Goal: Task Accomplishment & Management: Use online tool/utility

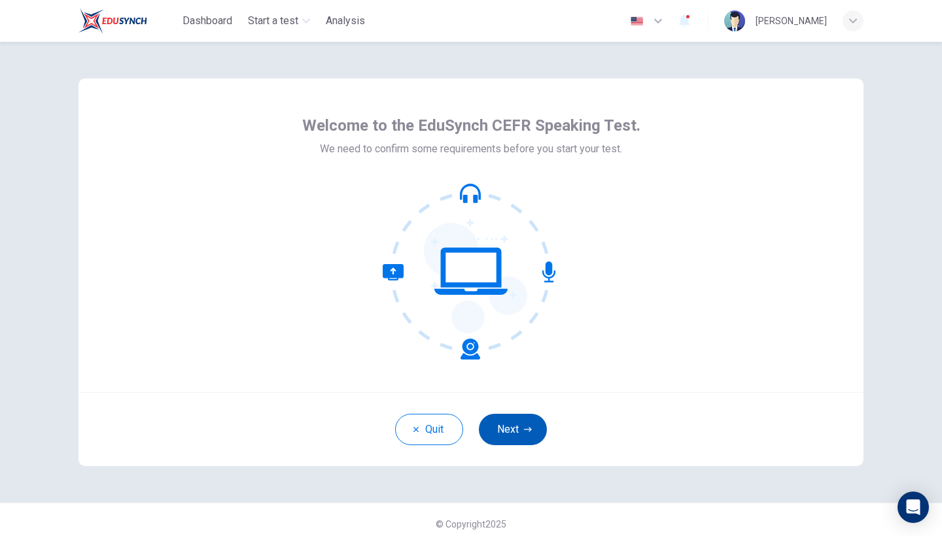
click at [534, 427] on button "Next" at bounding box center [513, 429] width 68 height 31
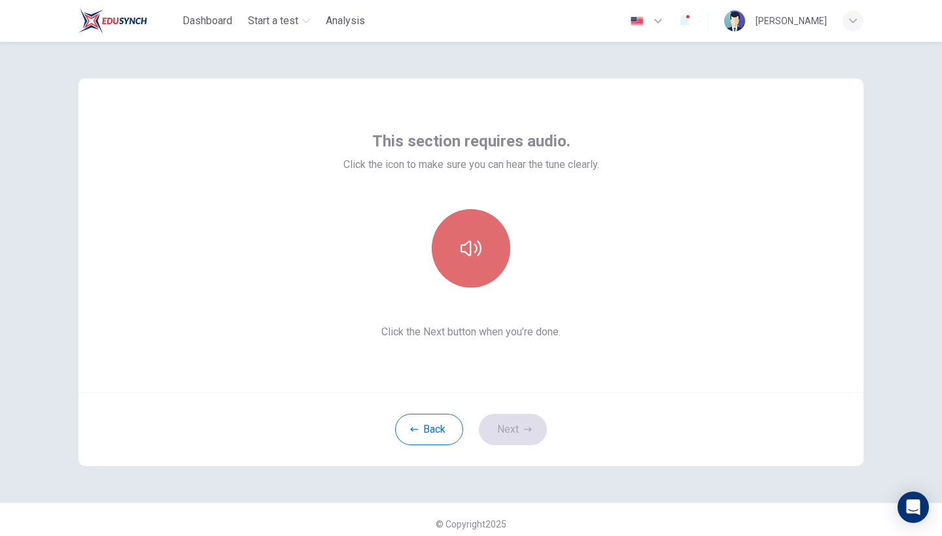
click at [491, 255] on button "button" at bounding box center [471, 248] width 79 height 79
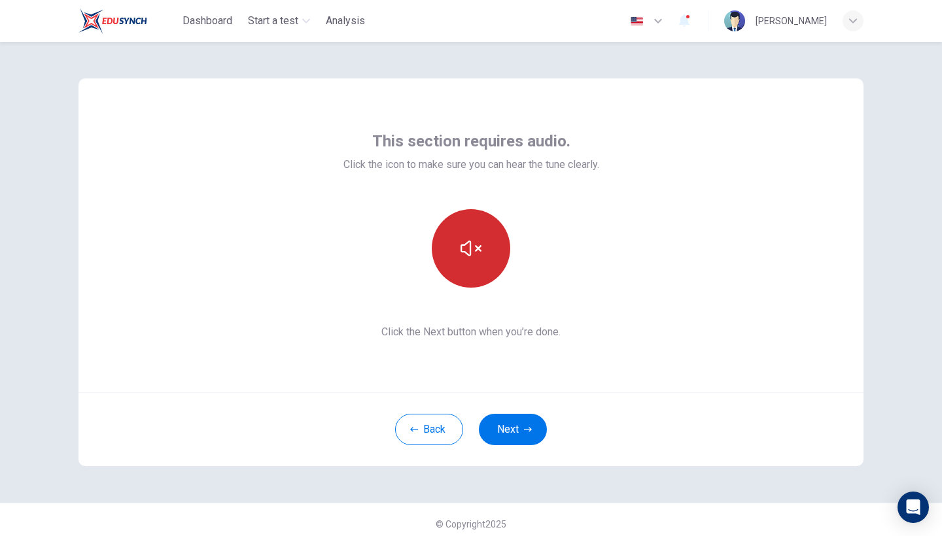
click at [480, 236] on button "button" at bounding box center [471, 248] width 79 height 79
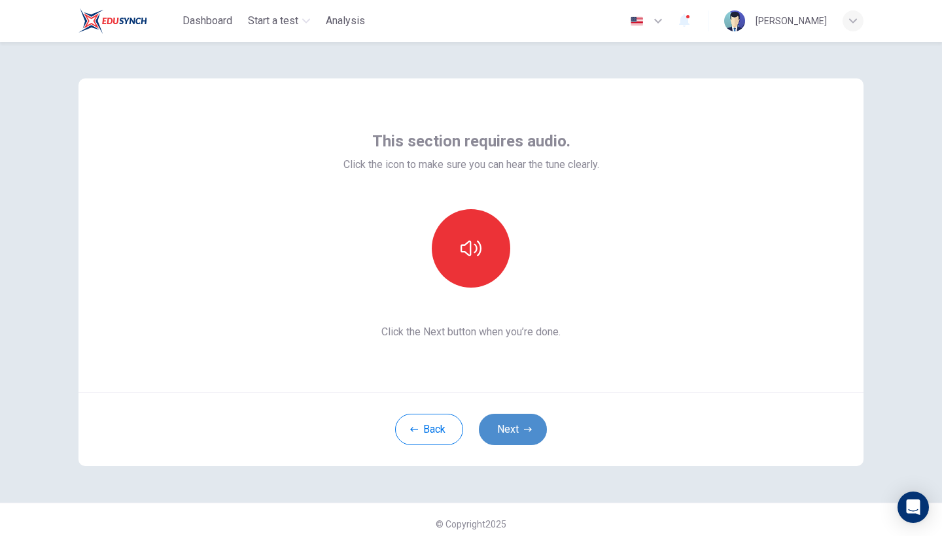
click at [518, 424] on button "Next" at bounding box center [513, 429] width 68 height 31
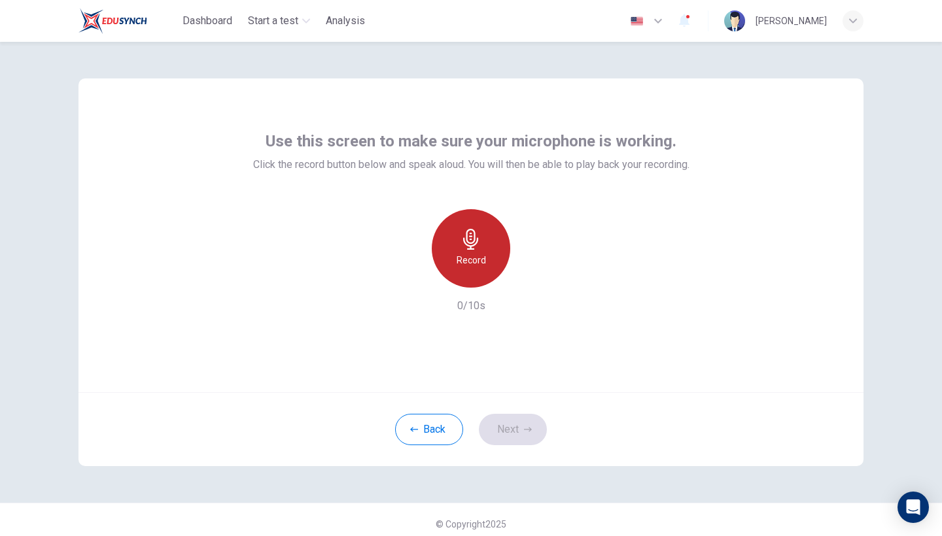
click at [484, 257] on h6 "Record" at bounding box center [471, 261] width 29 height 16
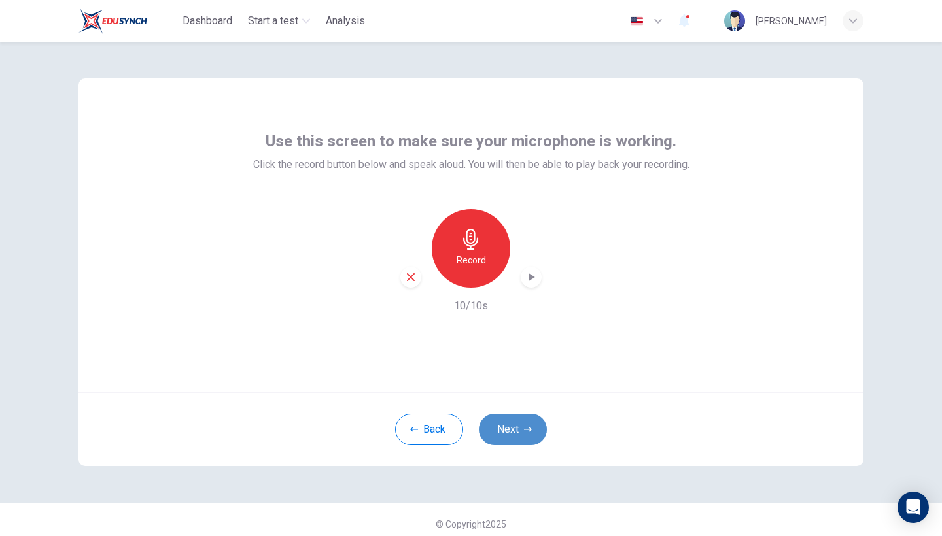
click at [517, 428] on button "Next" at bounding box center [513, 429] width 68 height 31
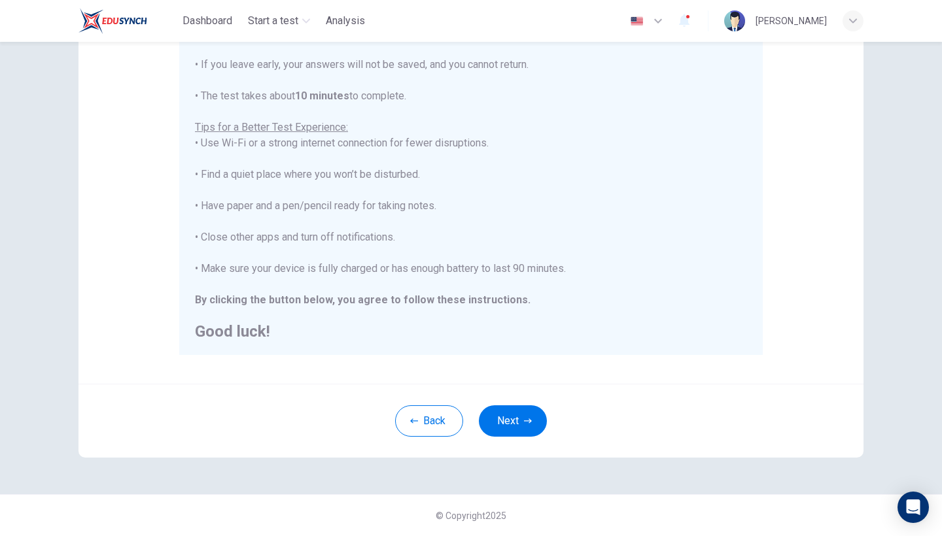
scroll to position [191, 0]
click at [519, 429] on button "Next" at bounding box center [513, 421] width 68 height 31
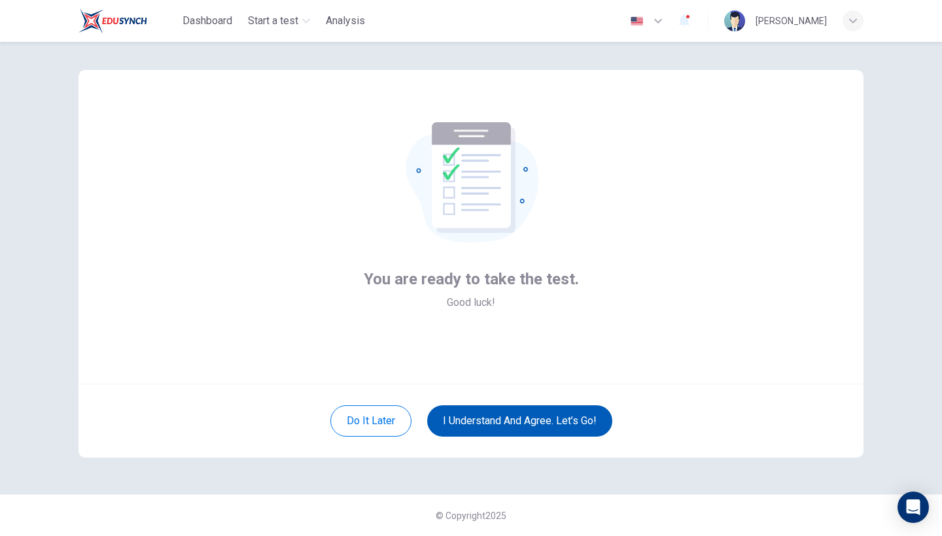
click at [521, 420] on button "I understand and agree. Let’s go!" at bounding box center [519, 421] width 185 height 31
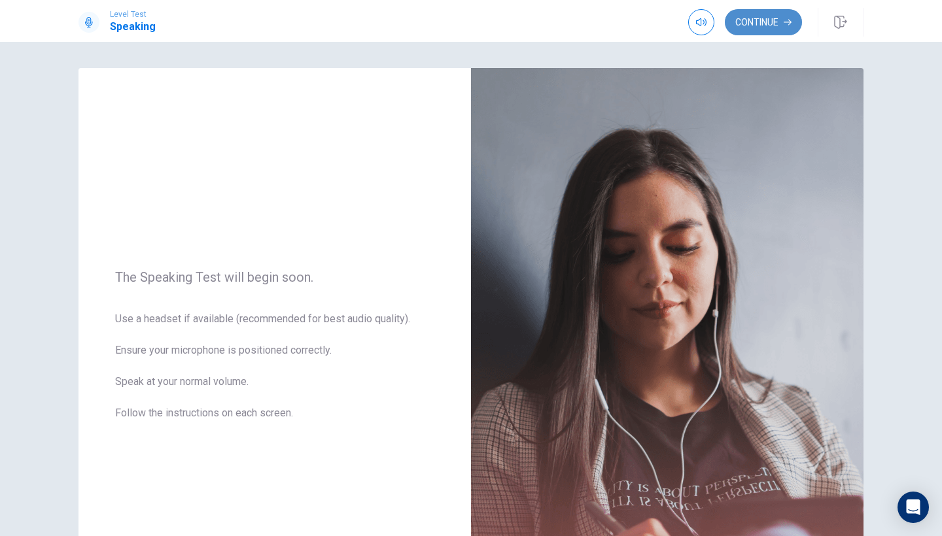
click at [748, 27] on button "Continue" at bounding box center [763, 22] width 77 height 26
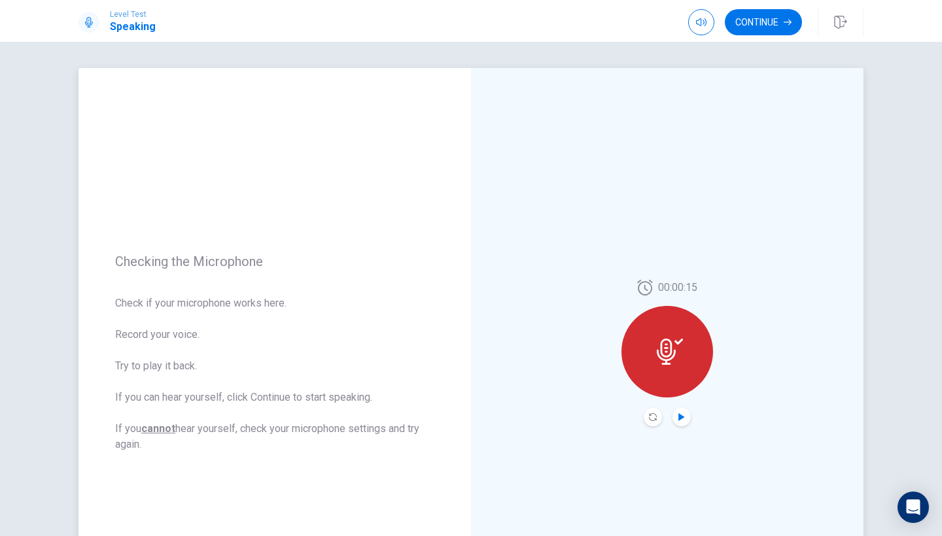
click at [678, 417] on icon "Play Audio" at bounding box center [682, 417] width 8 height 8
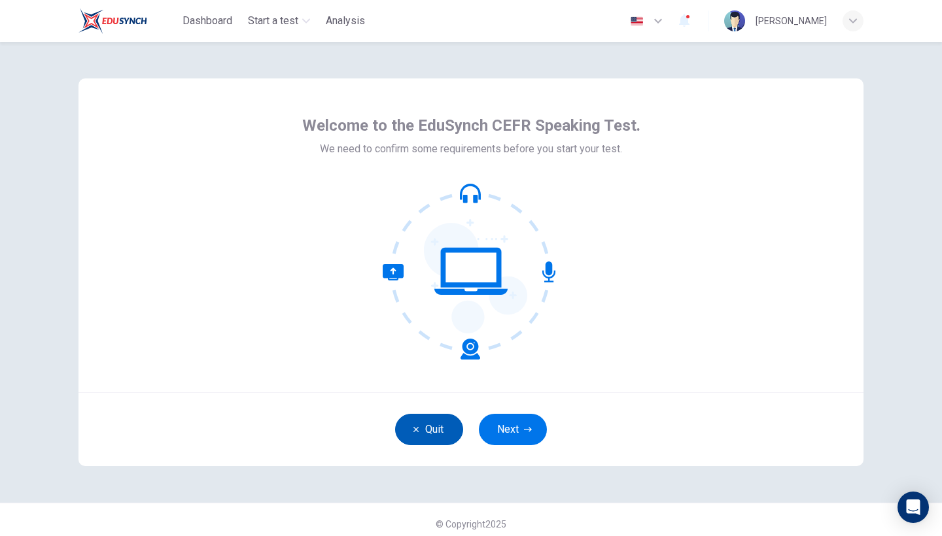
click at [428, 427] on button "Quit" at bounding box center [429, 429] width 68 height 31
click at [514, 438] on button "Next" at bounding box center [513, 429] width 68 height 31
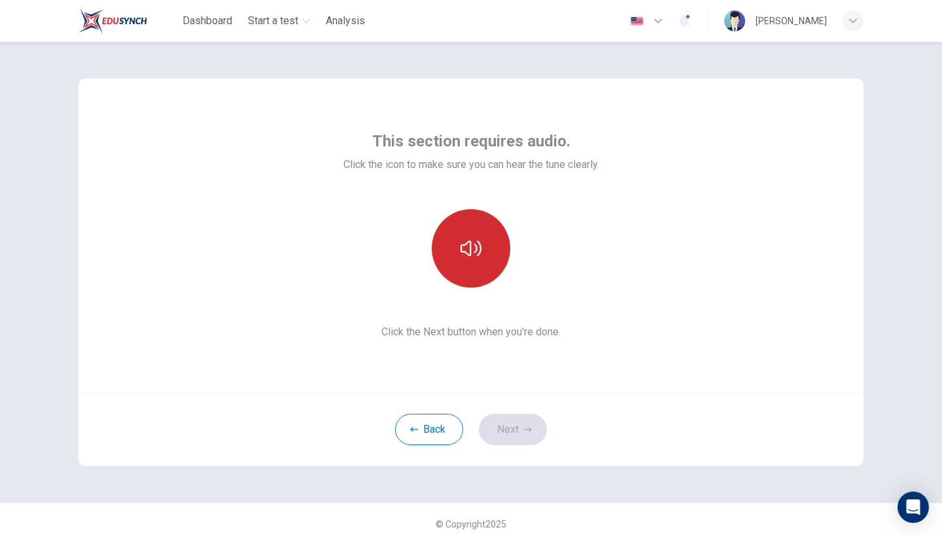
click at [478, 251] on icon "button" at bounding box center [471, 248] width 21 height 21
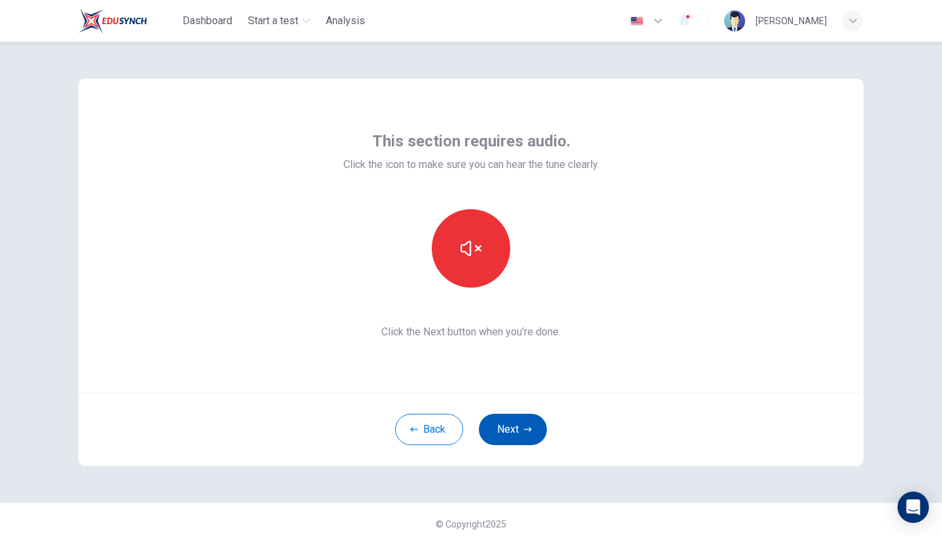
click at [512, 422] on button "Next" at bounding box center [513, 429] width 68 height 31
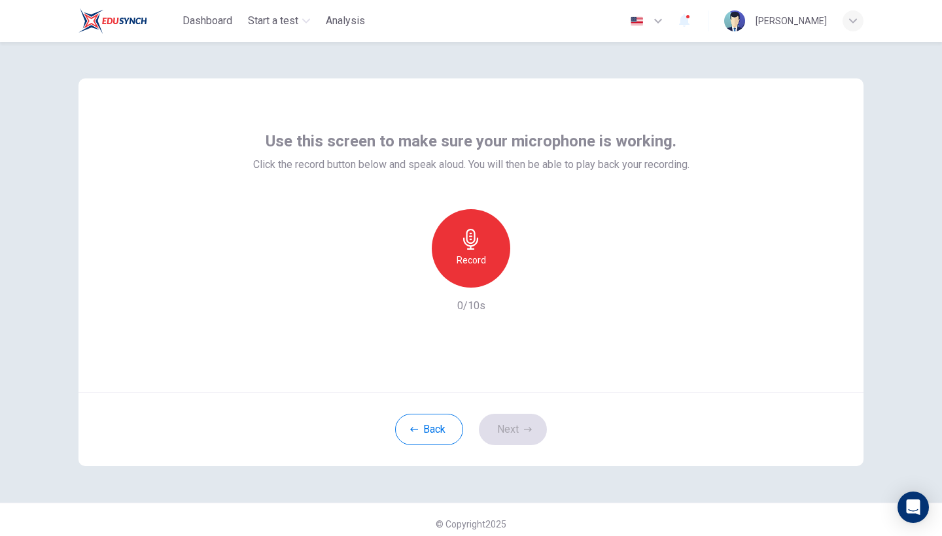
click at [478, 258] on h6 "Record" at bounding box center [471, 261] width 29 height 16
click at [525, 421] on button "Next" at bounding box center [513, 429] width 68 height 31
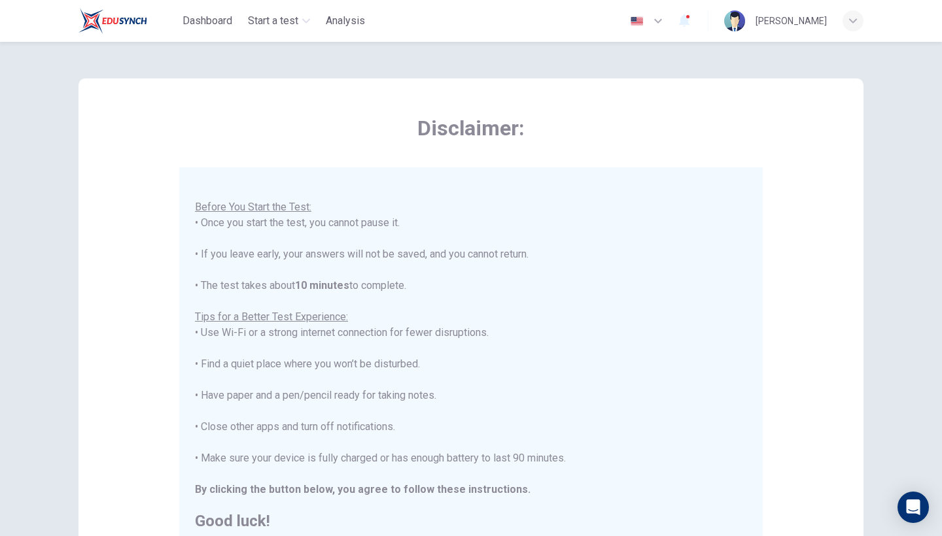
scroll to position [14, 0]
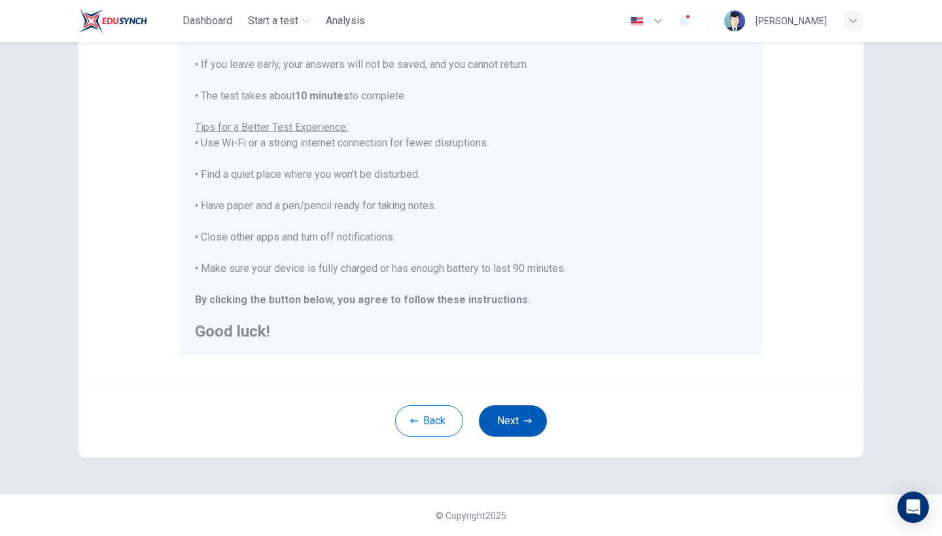
click at [514, 421] on button "Next" at bounding box center [513, 421] width 68 height 31
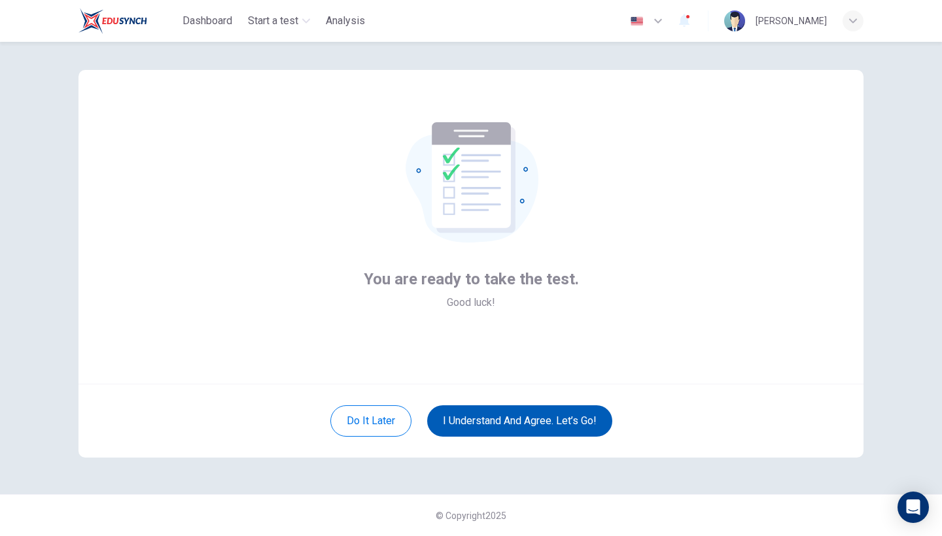
click at [513, 430] on button "I understand and agree. Let’s go!" at bounding box center [519, 421] width 185 height 31
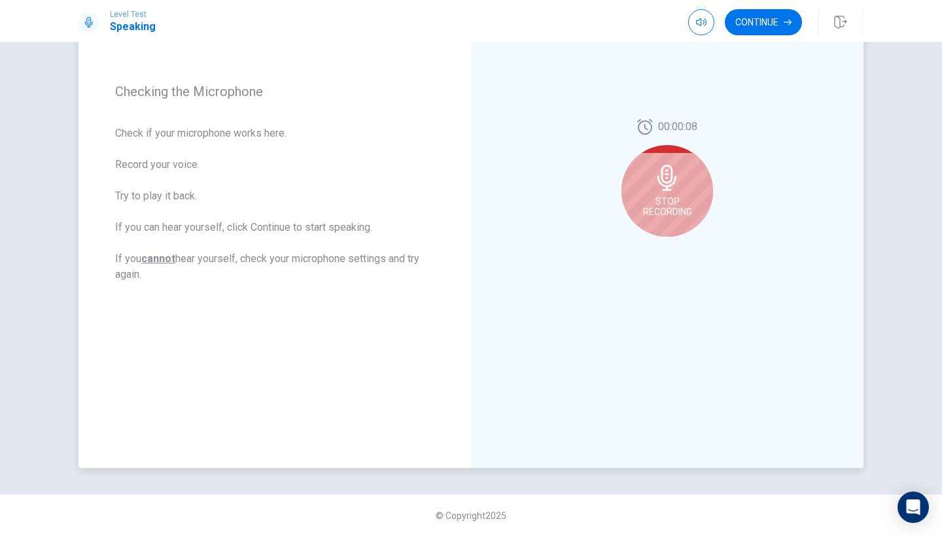
scroll to position [170, 0]
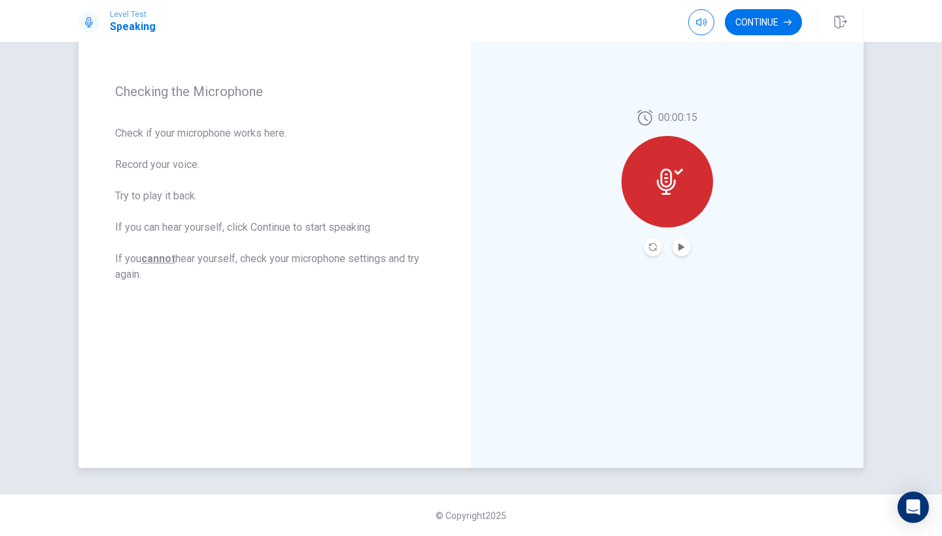
click at [685, 237] on div "00:00:15" at bounding box center [668, 183] width 92 height 147
click at [684, 242] on button "Play Audio" at bounding box center [682, 247] width 18 height 18
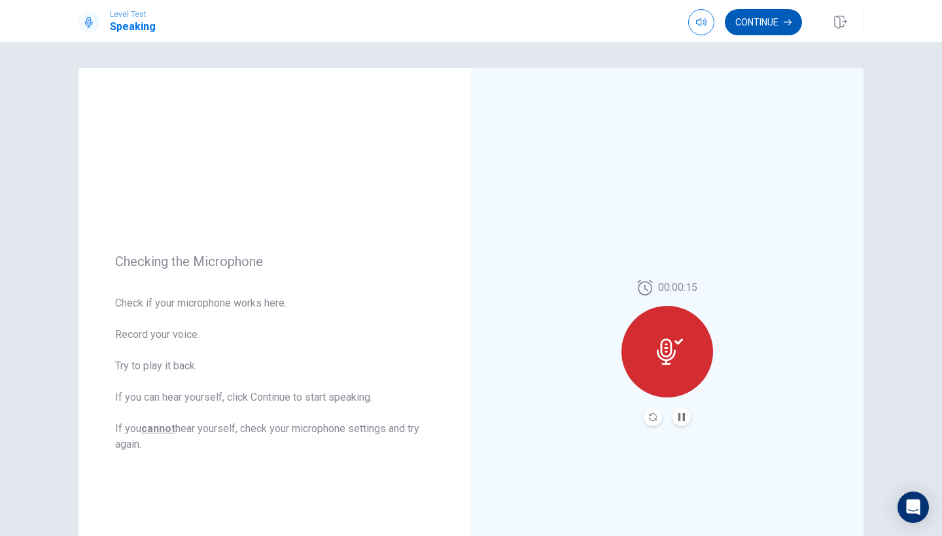
scroll to position [0, 0]
click at [763, 28] on button "Continue" at bounding box center [763, 22] width 77 height 26
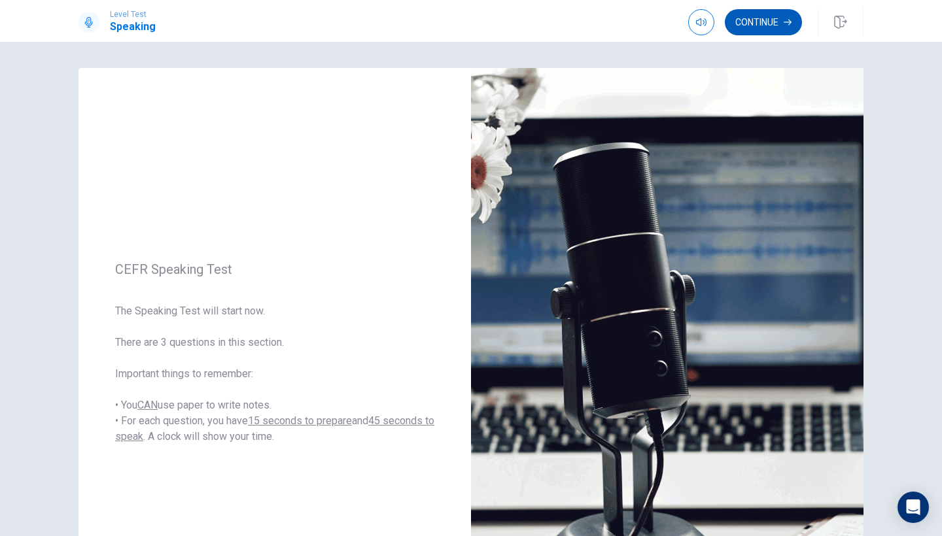
click at [776, 26] on button "Continue" at bounding box center [763, 22] width 77 height 26
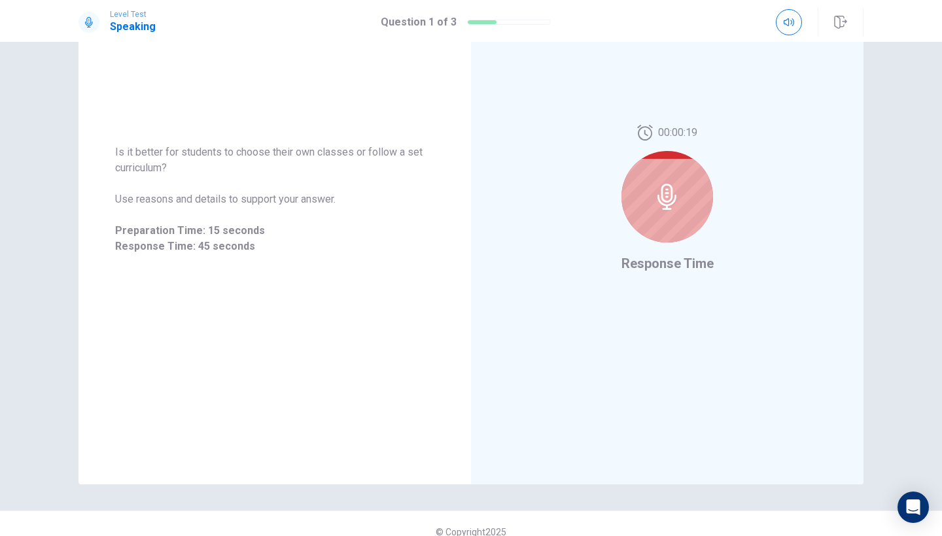
scroll to position [166, 0]
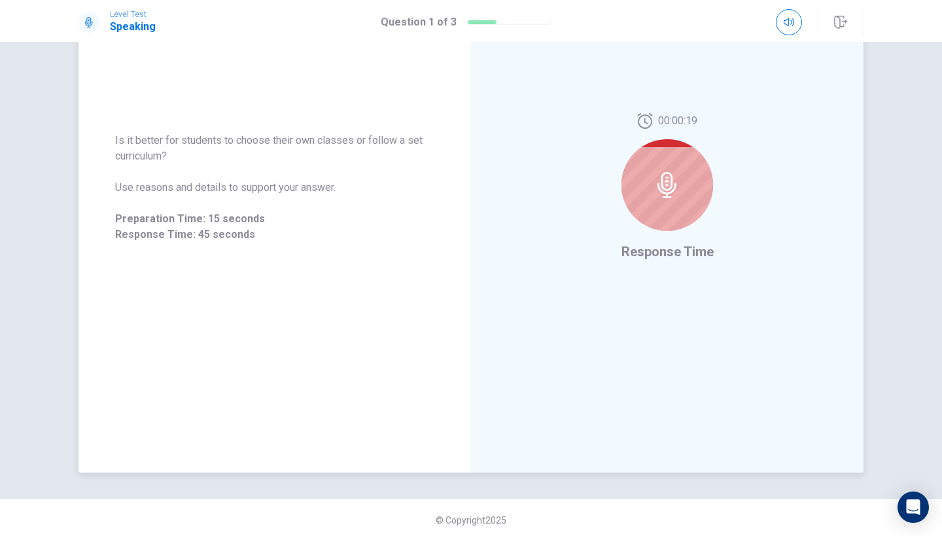
click at [664, 240] on div "00:00:19" at bounding box center [668, 177] width 92 height 128
click at [688, 192] on div at bounding box center [668, 185] width 92 height 92
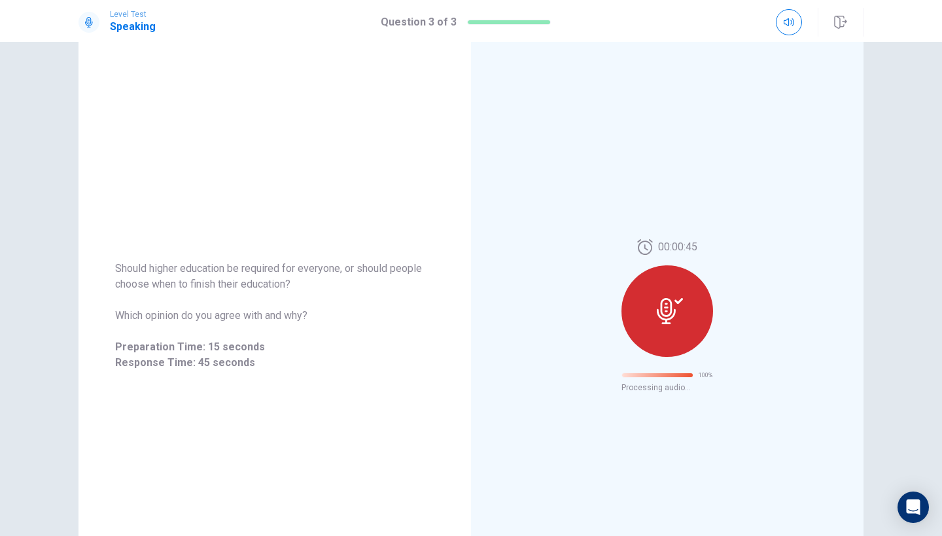
scroll to position [0, 0]
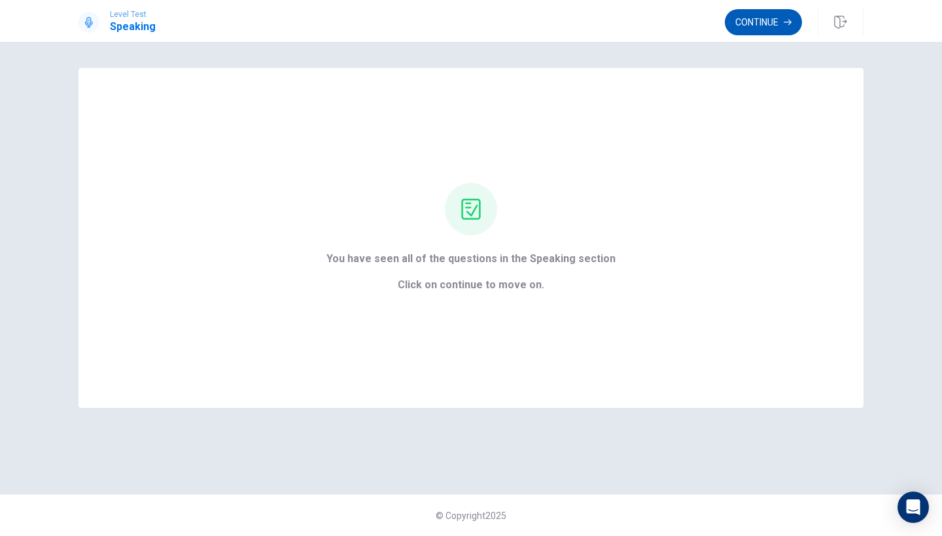
click at [765, 23] on button "Continue" at bounding box center [763, 22] width 77 height 26
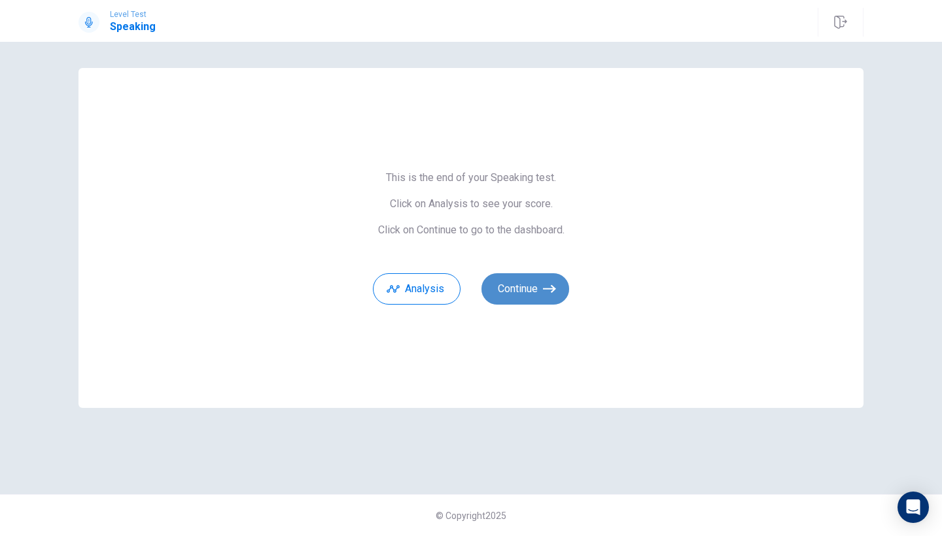
click at [528, 288] on button "Continue" at bounding box center [526, 288] width 88 height 31
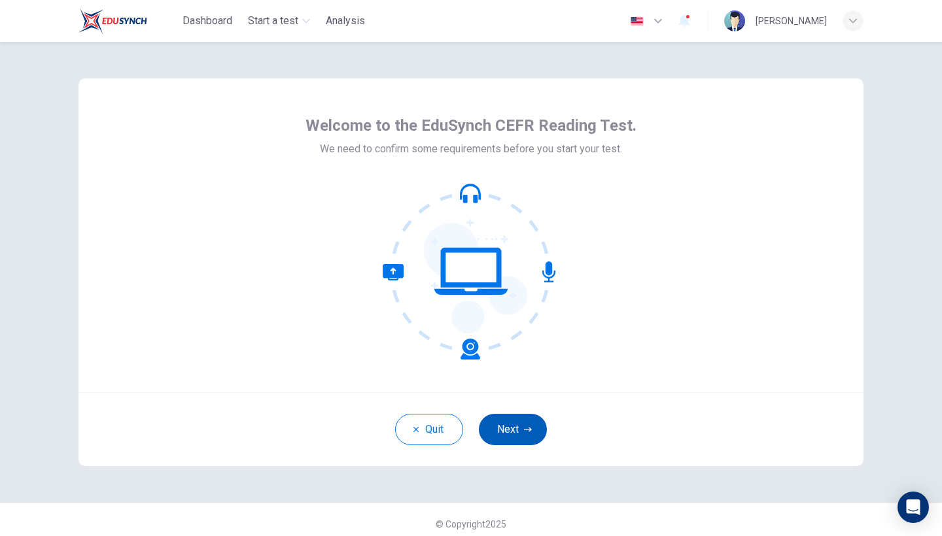
click at [525, 432] on icon "button" at bounding box center [528, 430] width 8 height 8
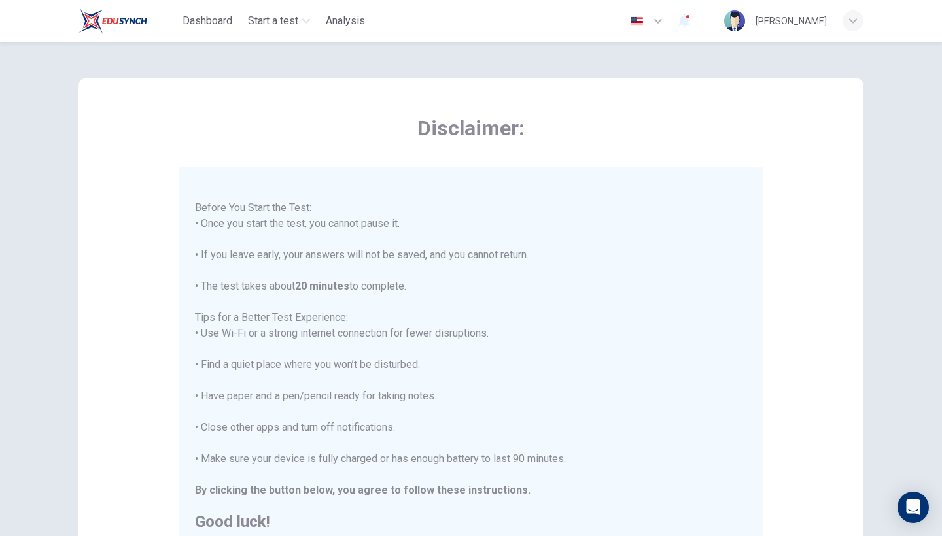
scroll to position [14, 0]
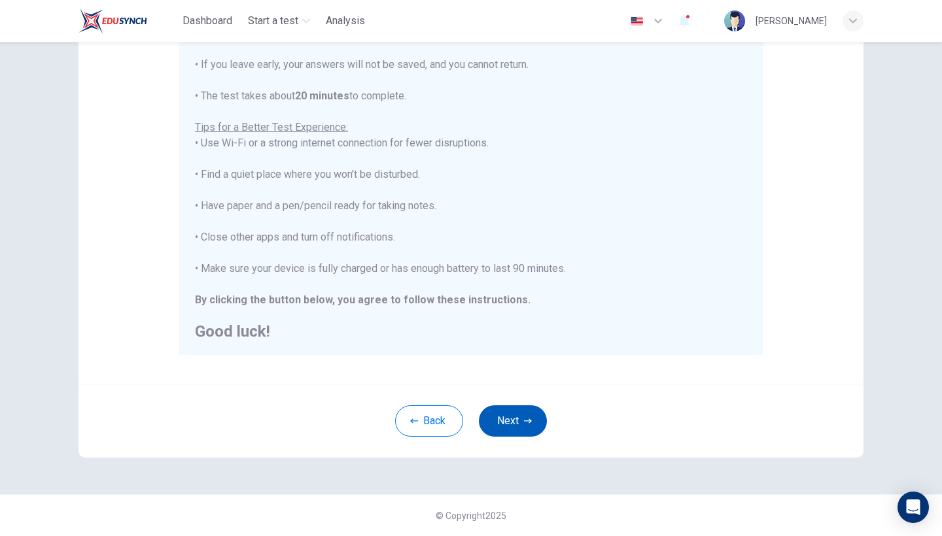
click at [523, 431] on button "Next" at bounding box center [513, 421] width 68 height 31
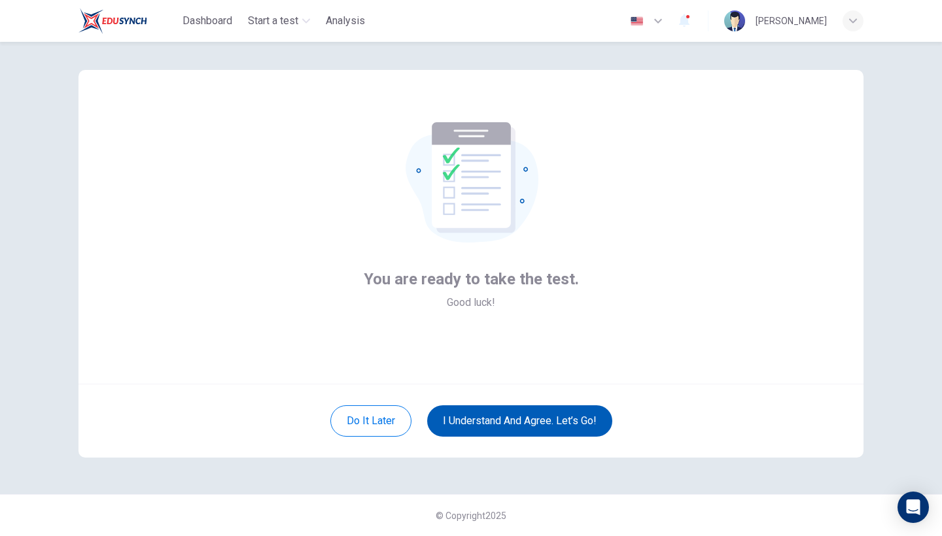
scroll to position [9, 0]
click at [523, 431] on button "I understand and agree. Let’s go!" at bounding box center [519, 421] width 185 height 31
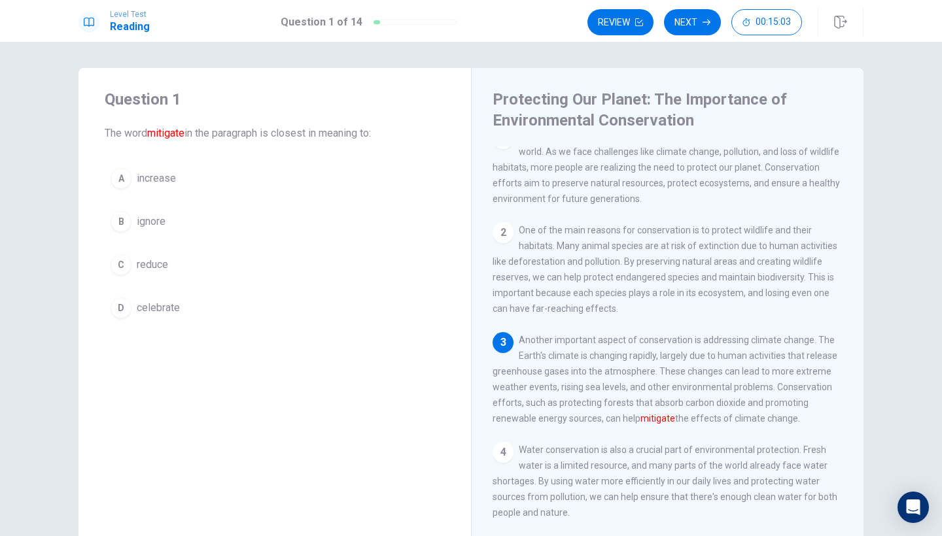
scroll to position [20, 0]
click at [124, 182] on div "A" at bounding box center [121, 178] width 21 height 21
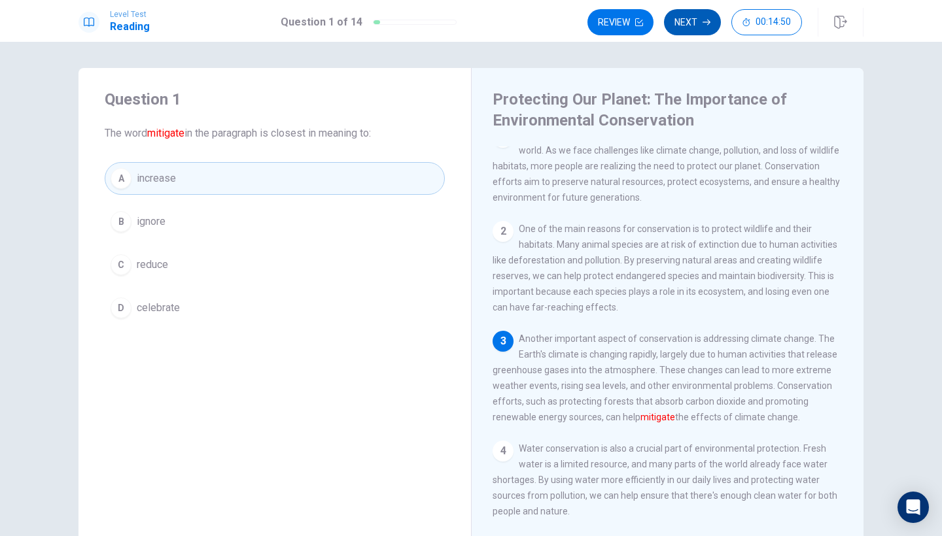
click at [701, 31] on button "Next" at bounding box center [692, 22] width 57 height 26
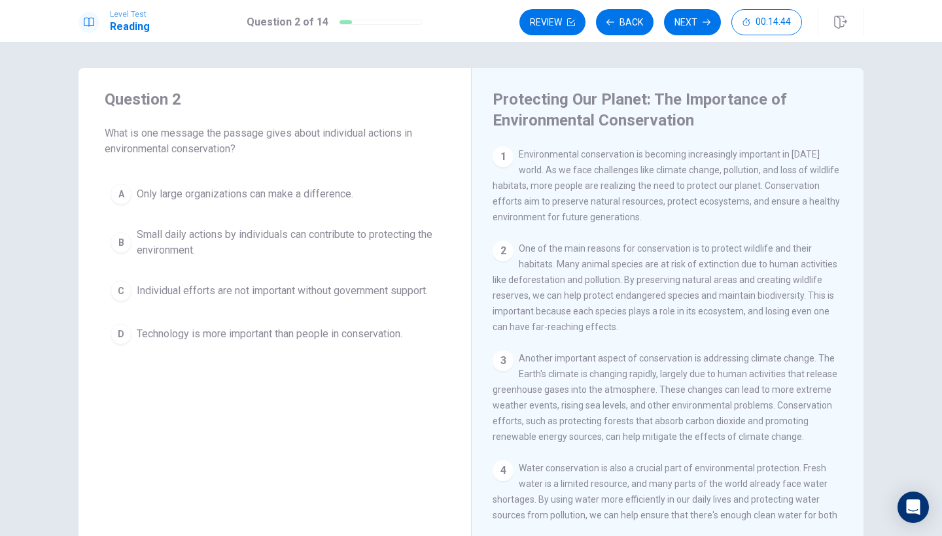
scroll to position [0, 0]
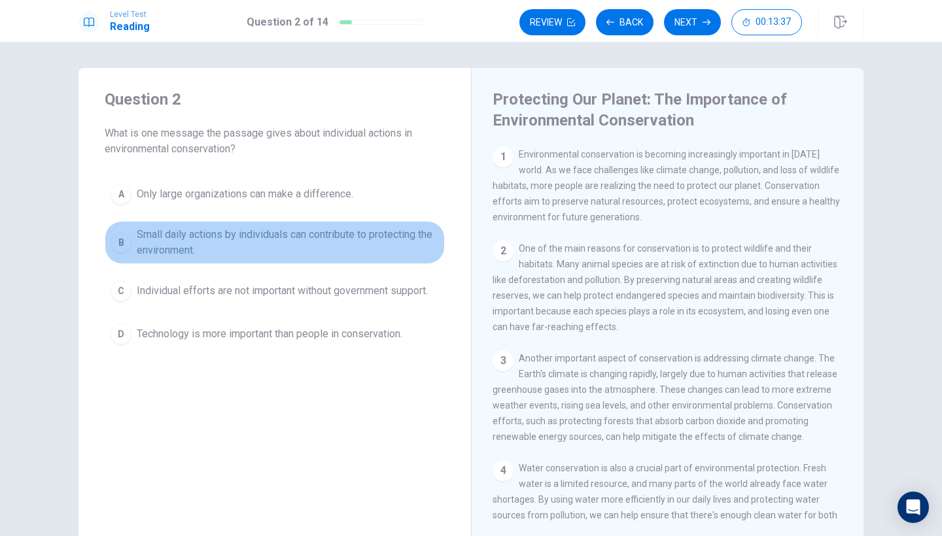
click at [120, 246] on div "B" at bounding box center [121, 242] width 21 height 21
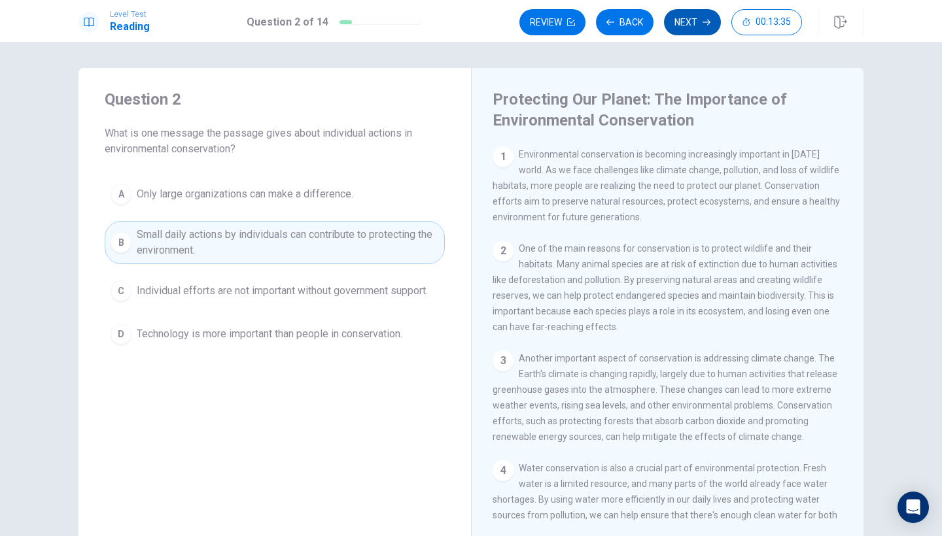
click at [700, 26] on button "Next" at bounding box center [692, 22] width 57 height 26
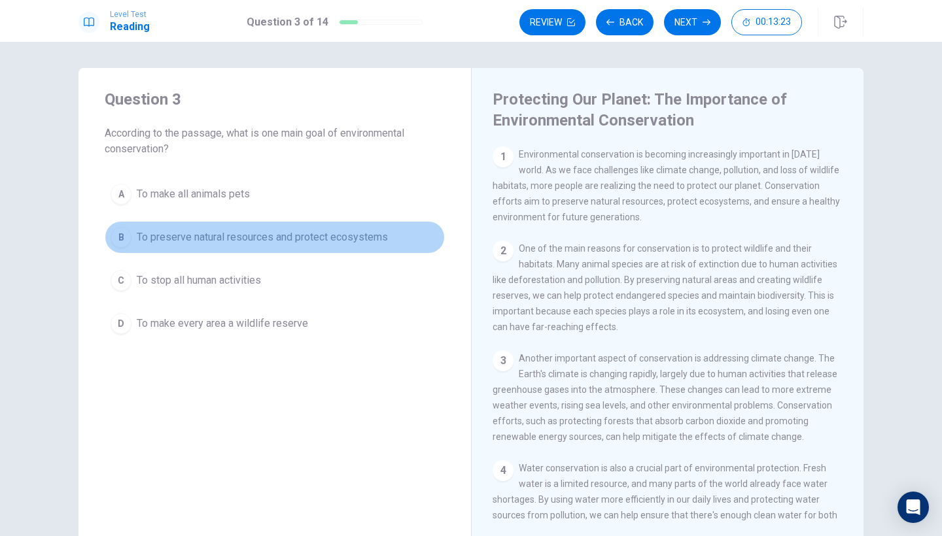
click at [108, 240] on button "B To preserve natural resources and protect ecosystems" at bounding box center [275, 237] width 340 height 33
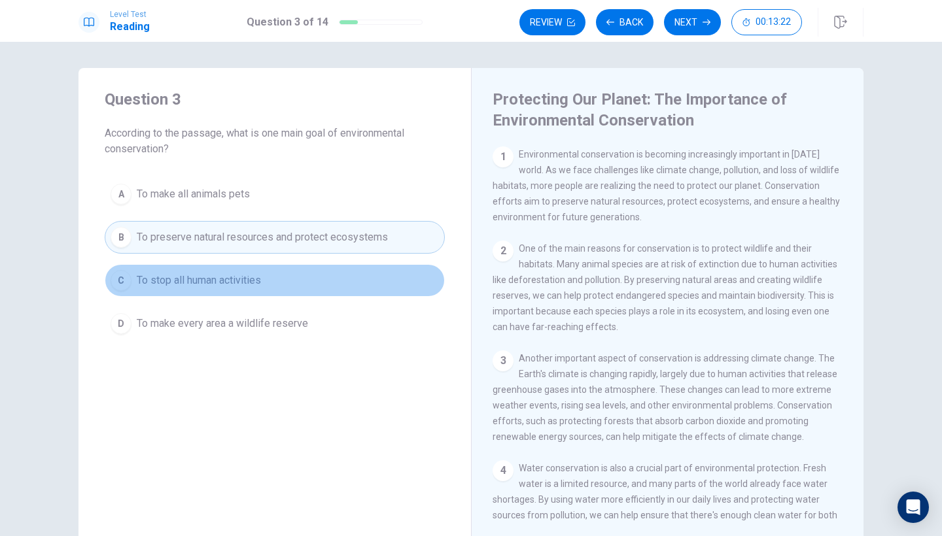
click at [113, 280] on div "C" at bounding box center [121, 280] width 21 height 21
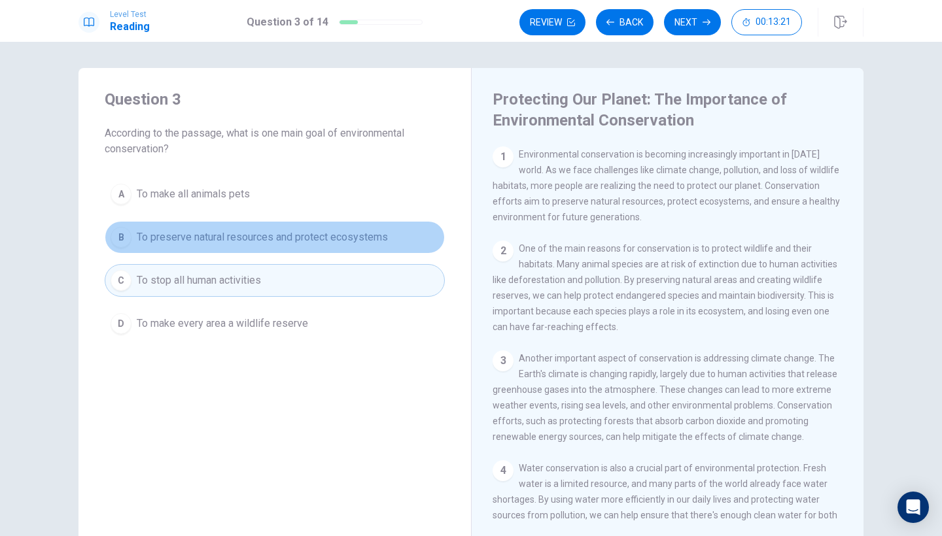
click at [116, 238] on div "B" at bounding box center [121, 237] width 21 height 21
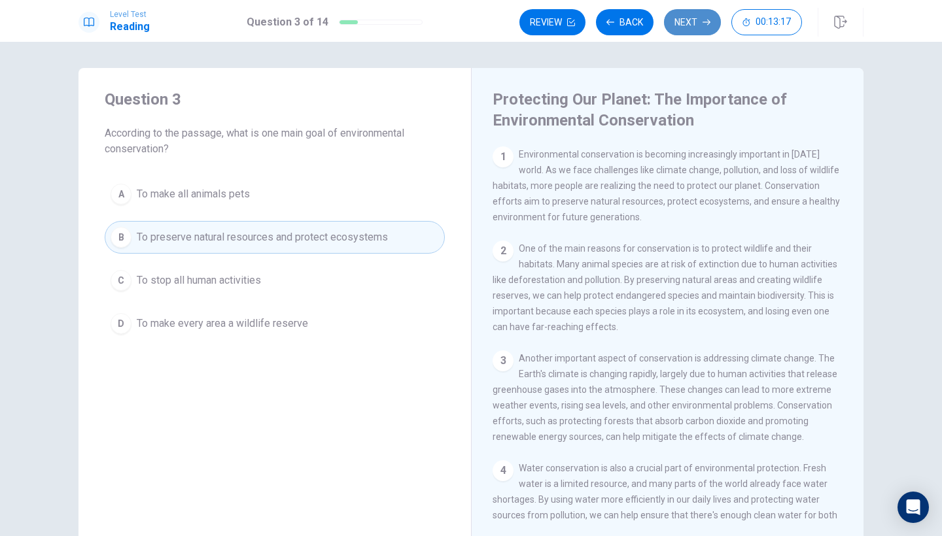
click at [692, 25] on button "Next" at bounding box center [692, 22] width 57 height 26
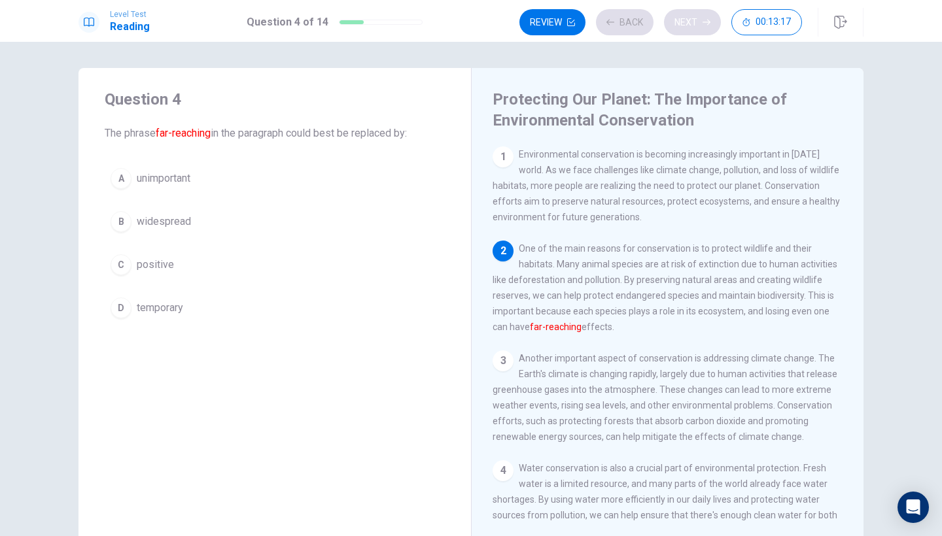
scroll to position [94, 0]
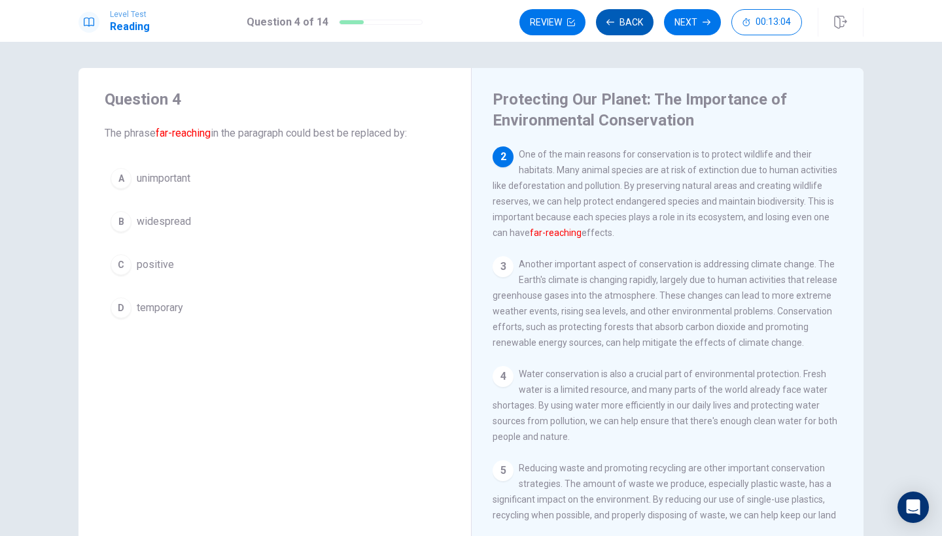
click at [624, 23] on button "Back" at bounding box center [625, 22] width 58 height 26
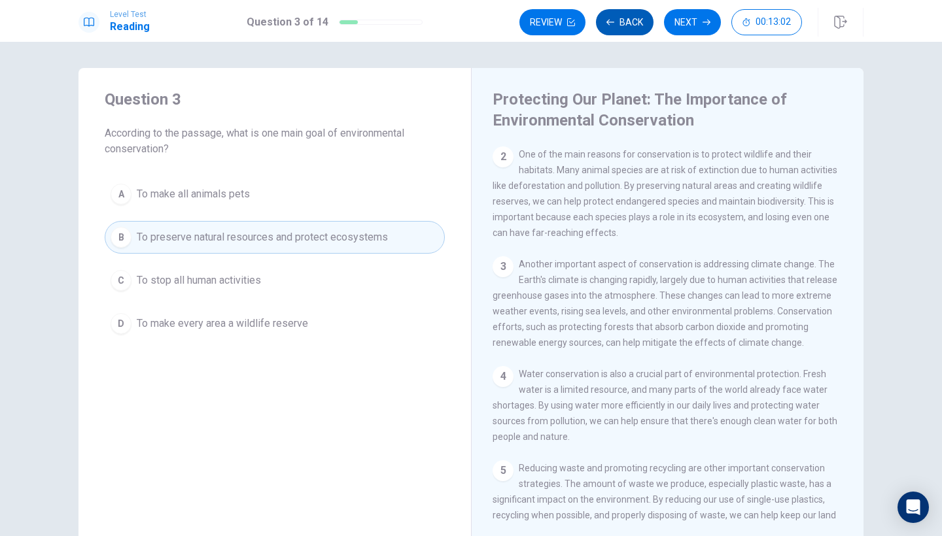
click at [624, 23] on button "Back" at bounding box center [625, 22] width 58 height 26
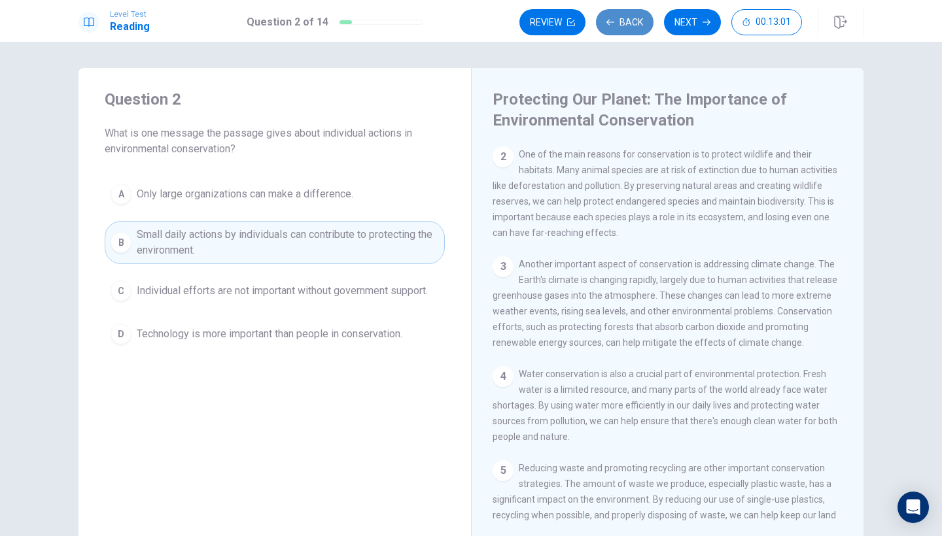
click at [624, 23] on button "Back" at bounding box center [625, 22] width 58 height 26
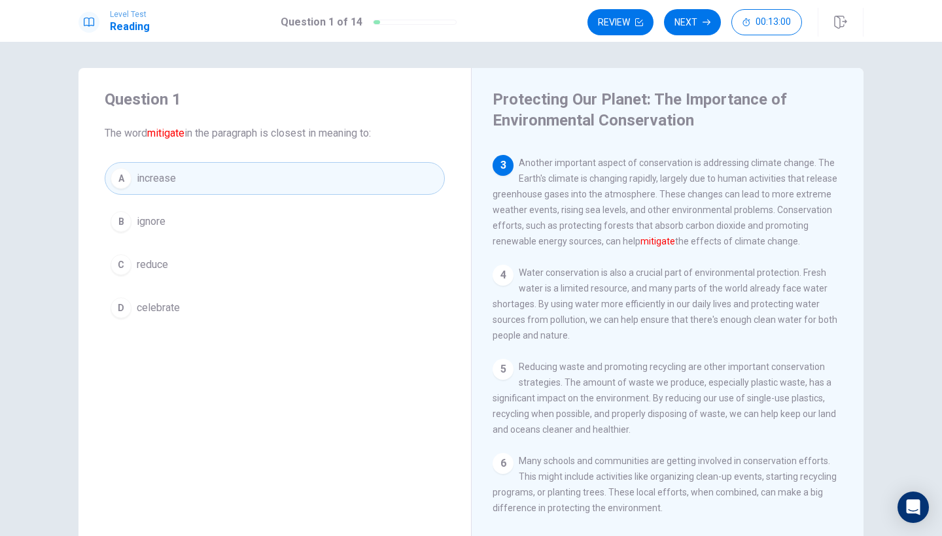
scroll to position [204, 0]
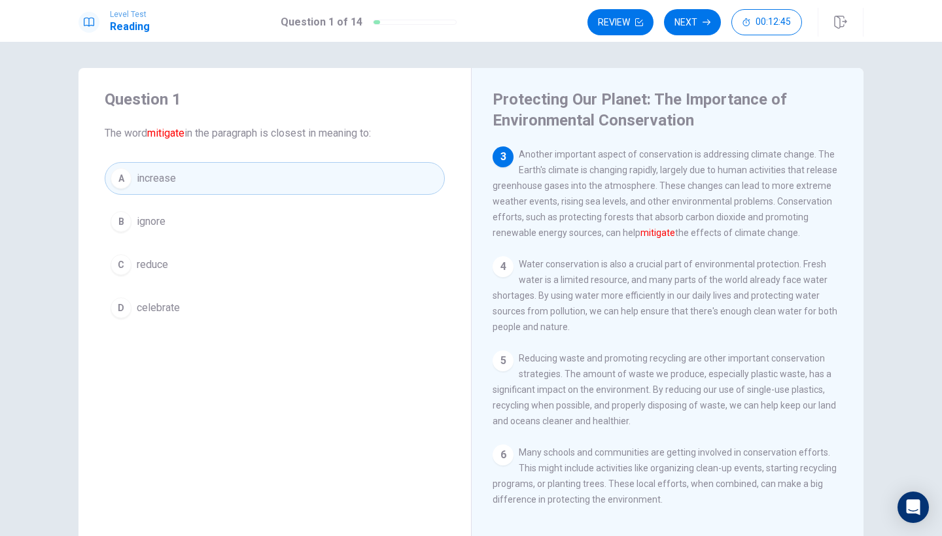
click at [243, 260] on button "C reduce" at bounding box center [275, 265] width 340 height 33
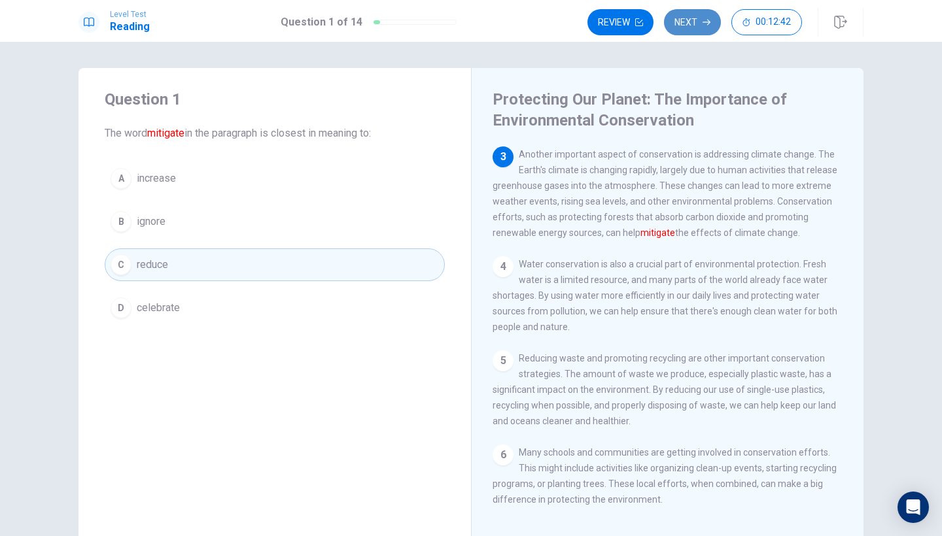
click at [707, 24] on icon "button" at bounding box center [707, 22] width 8 height 8
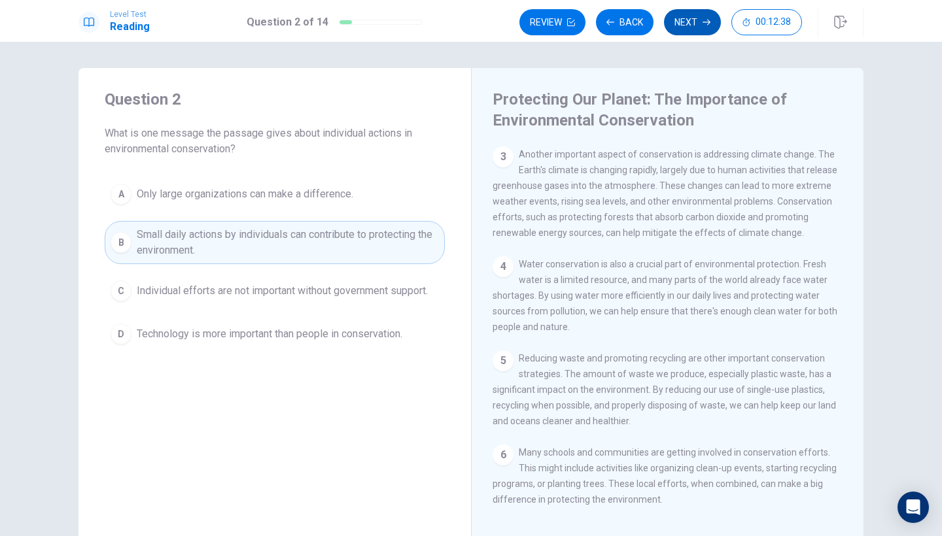
click at [688, 23] on button "Next" at bounding box center [692, 22] width 57 height 26
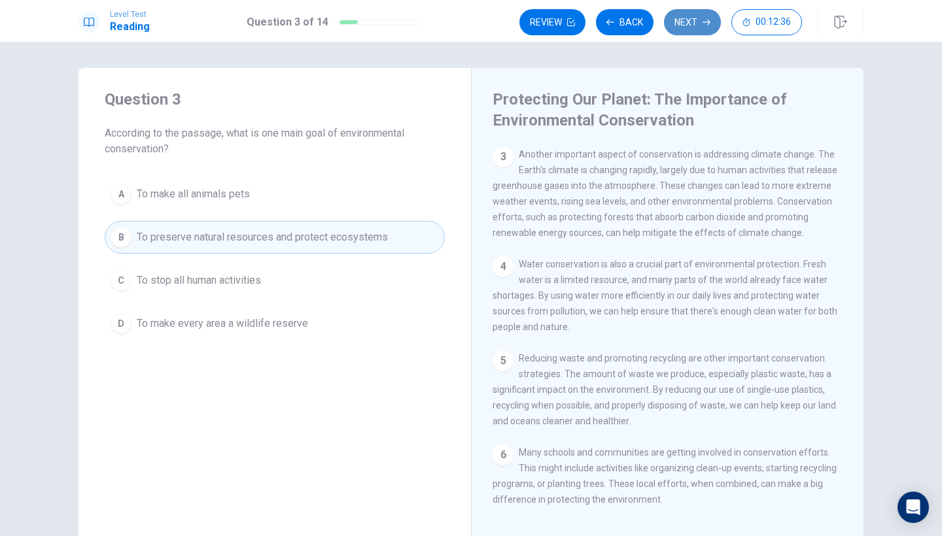
click at [684, 24] on button "Next" at bounding box center [692, 22] width 57 height 26
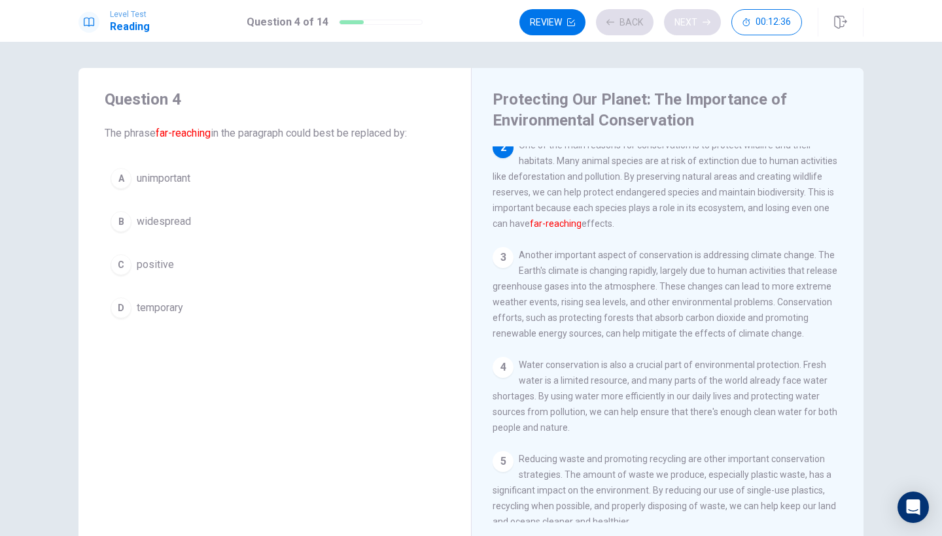
scroll to position [94, 0]
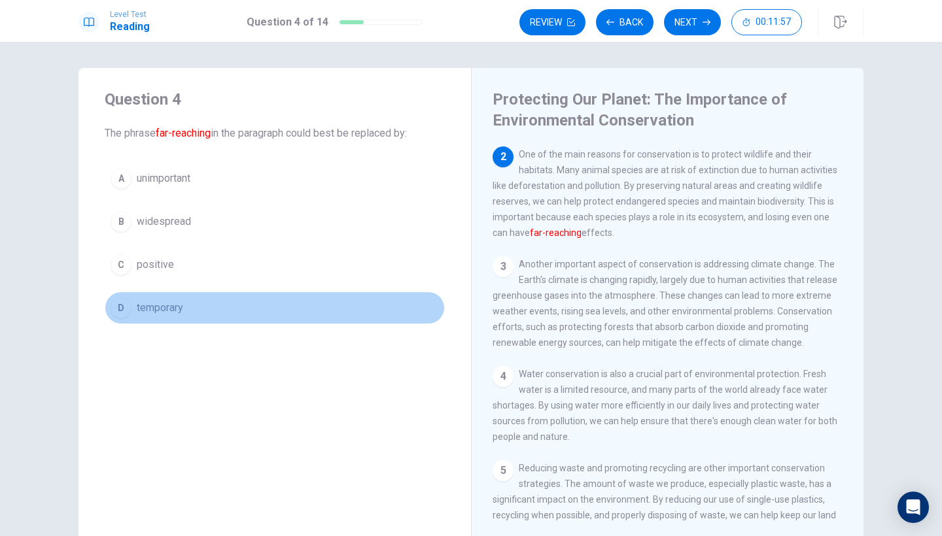
click at [150, 305] on span "temporary" at bounding box center [160, 308] width 46 height 16
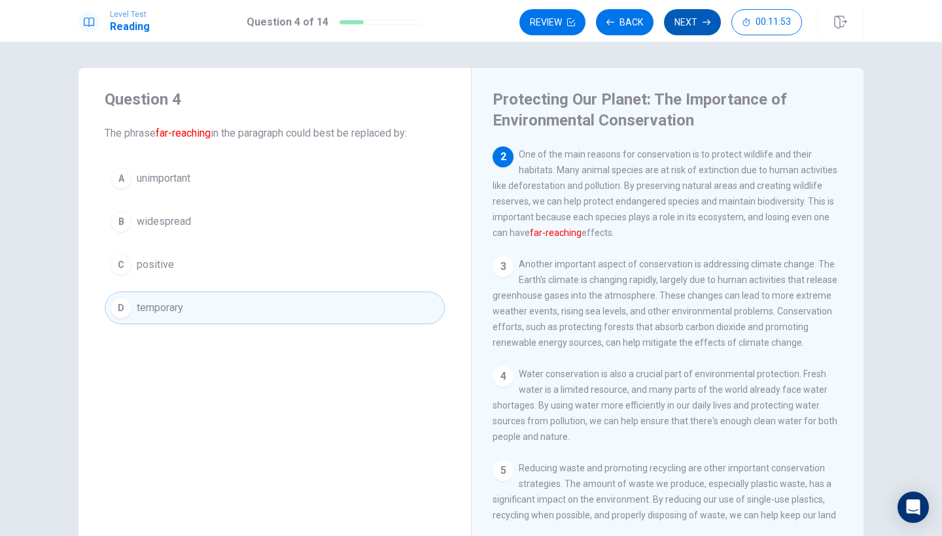
click at [698, 23] on button "Next" at bounding box center [692, 22] width 57 height 26
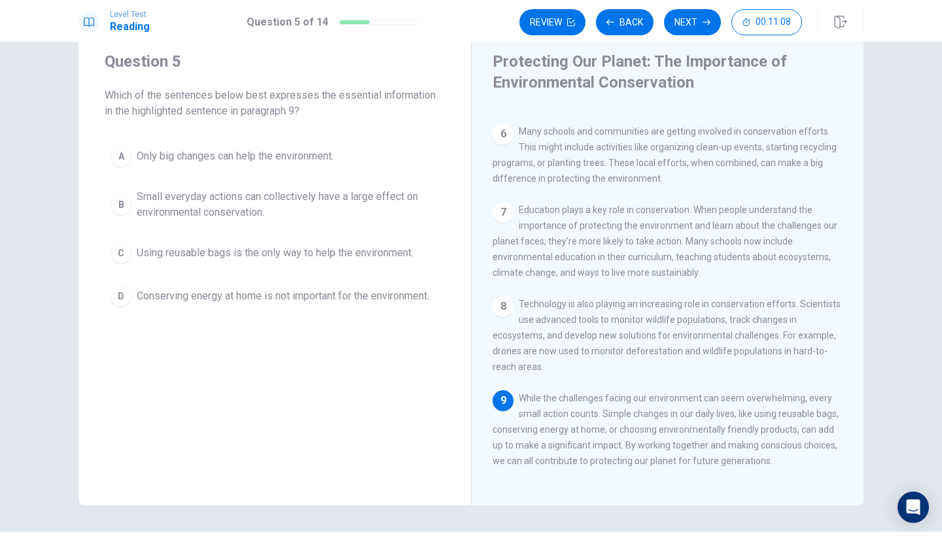
scroll to position [33, 0]
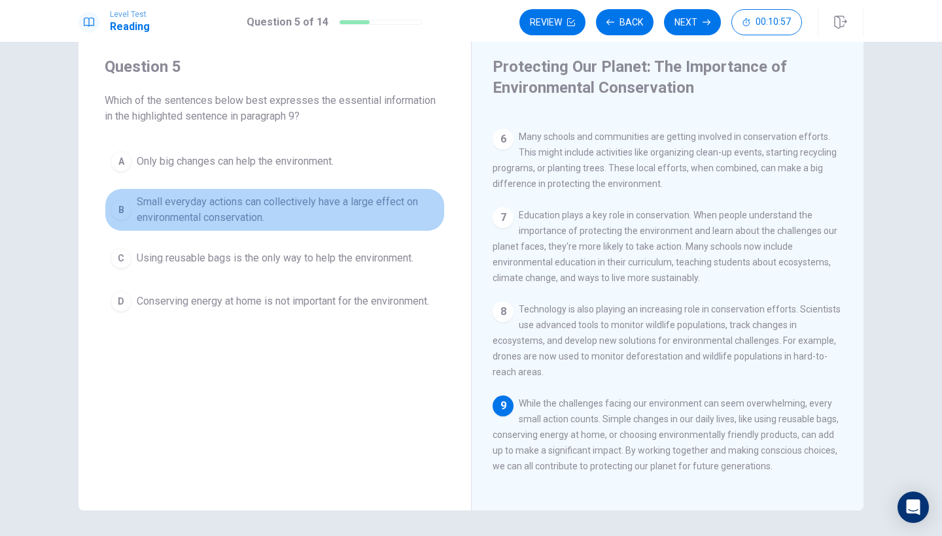
click at [135, 216] on button "B Small everyday actions can collectively have a large effect on environmental …" at bounding box center [275, 209] width 340 height 43
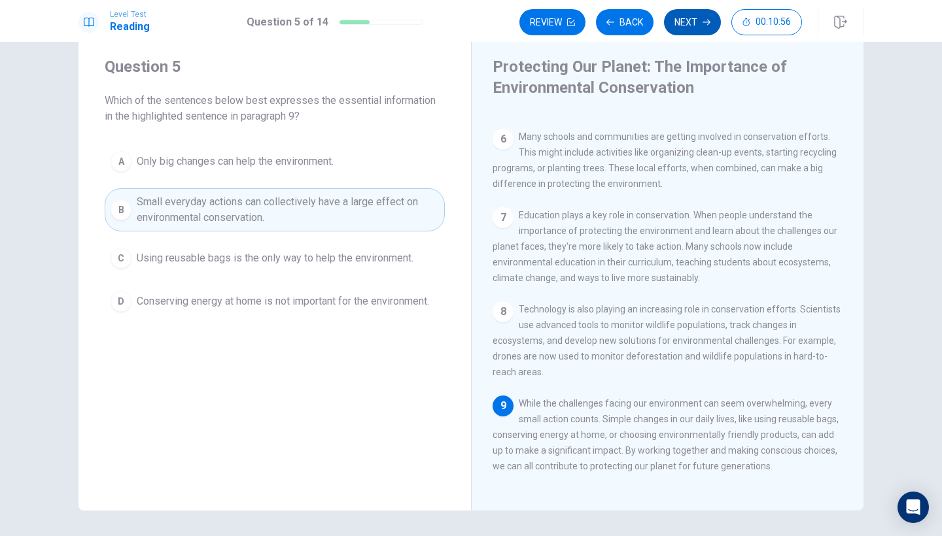
click at [686, 19] on button "Next" at bounding box center [692, 22] width 57 height 26
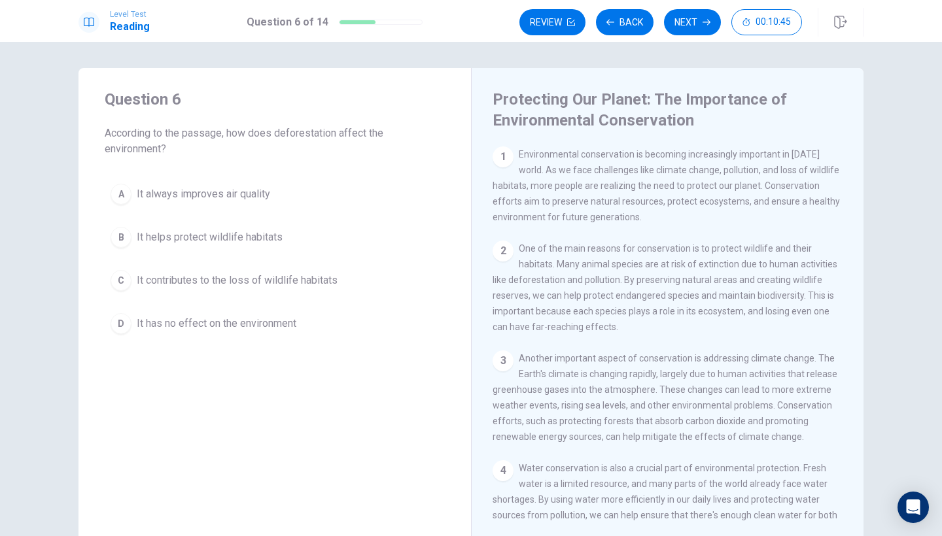
scroll to position [0, 0]
click at [123, 275] on div "C" at bounding box center [121, 280] width 21 height 21
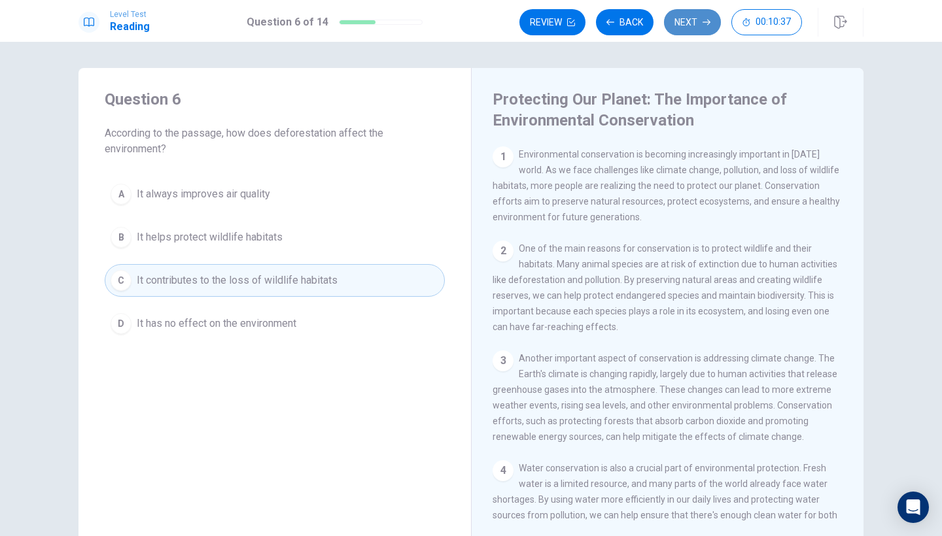
click at [701, 17] on button "Next" at bounding box center [692, 22] width 57 height 26
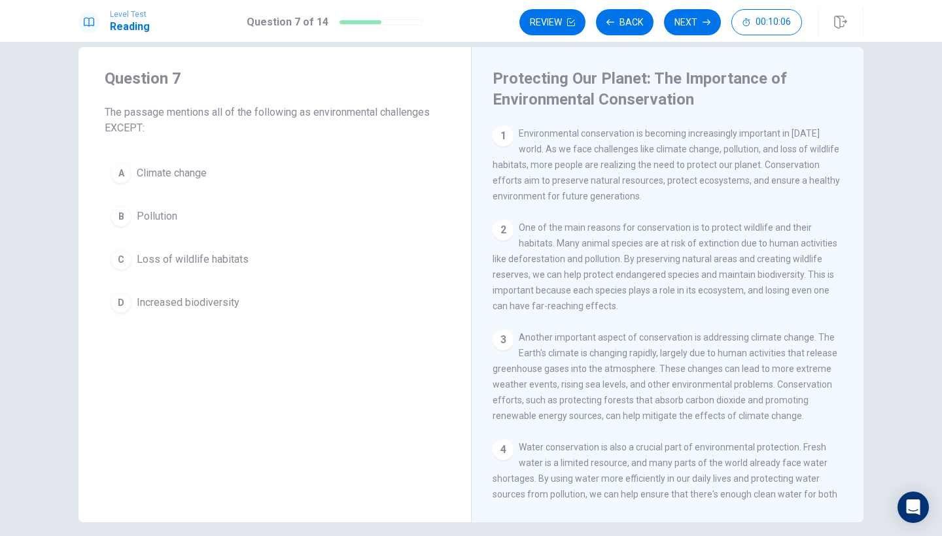
click at [256, 262] on button "C Loss of wildlife habitats" at bounding box center [275, 259] width 340 height 33
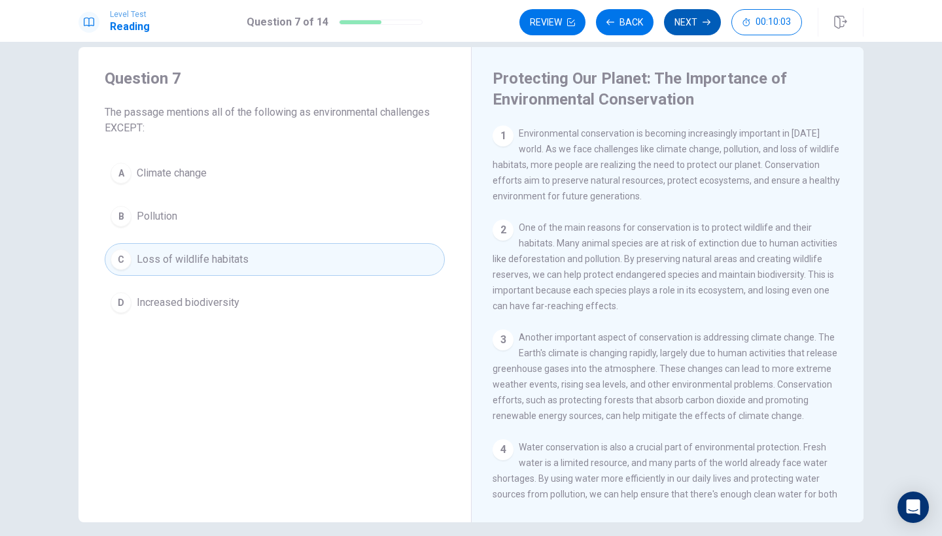
click at [702, 20] on button "Next" at bounding box center [692, 22] width 57 height 26
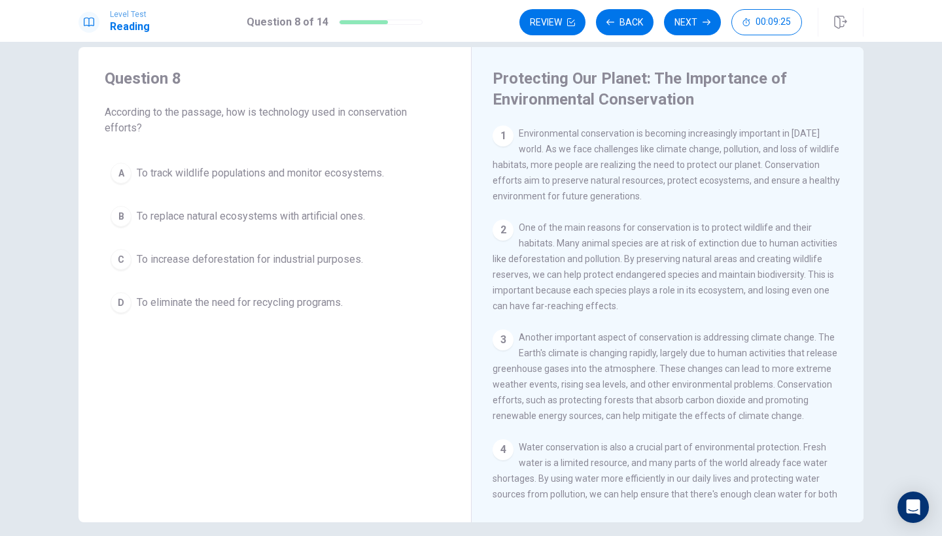
click at [153, 175] on span "To track wildlife populations and monitor ecosystems." at bounding box center [260, 174] width 247 height 16
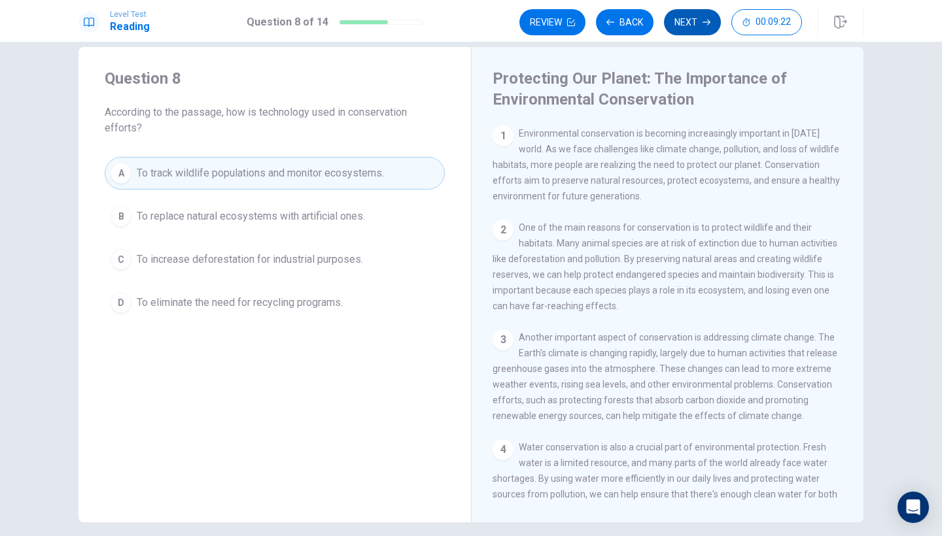
click at [685, 25] on button "Next" at bounding box center [692, 22] width 57 height 26
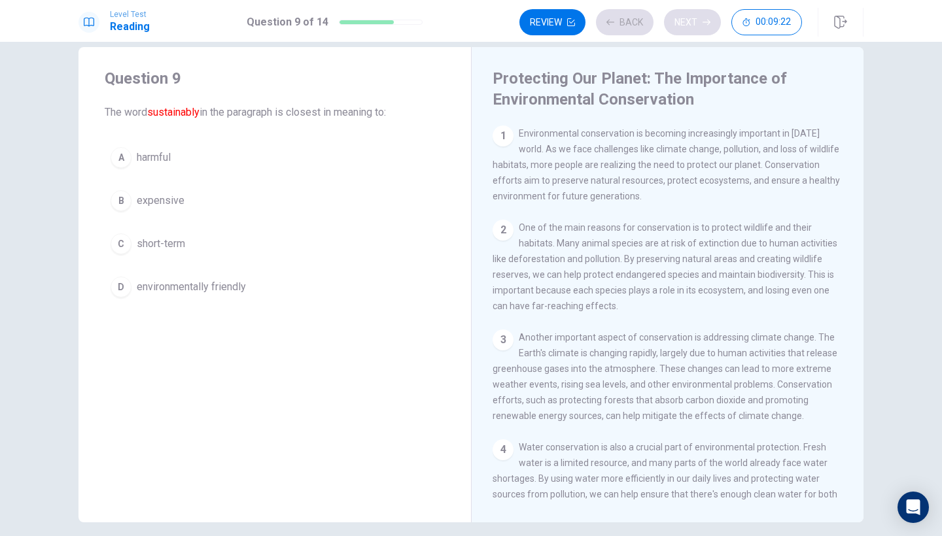
scroll to position [414, 0]
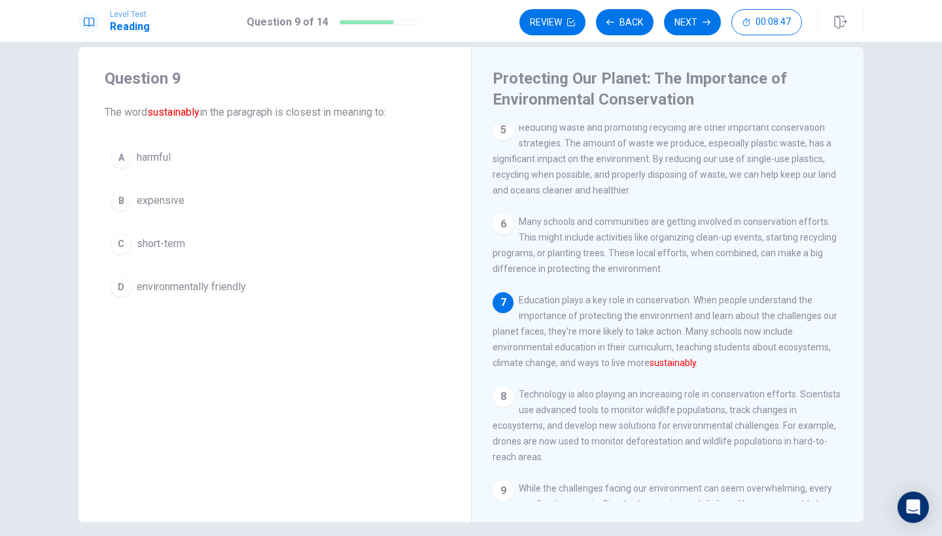
click at [205, 292] on span "environmentally friendly" at bounding box center [191, 287] width 109 height 16
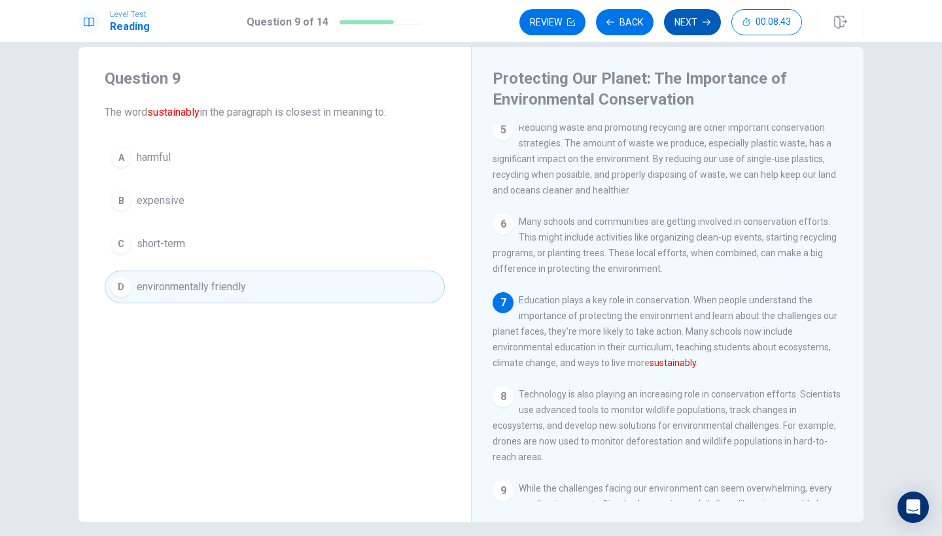
click at [669, 20] on button "Next" at bounding box center [692, 22] width 57 height 26
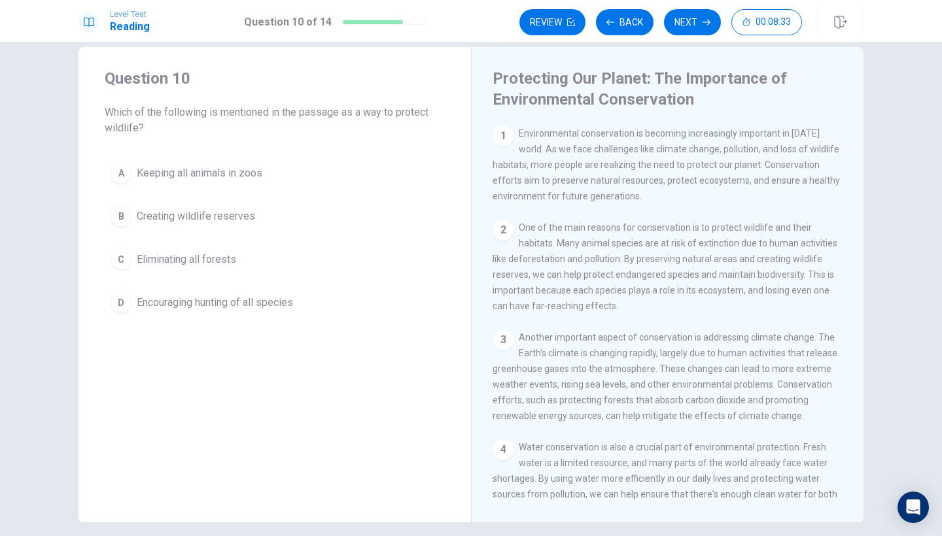
scroll to position [0, 0]
click at [227, 220] on span "Creating wildlife reserves" at bounding box center [196, 217] width 118 height 16
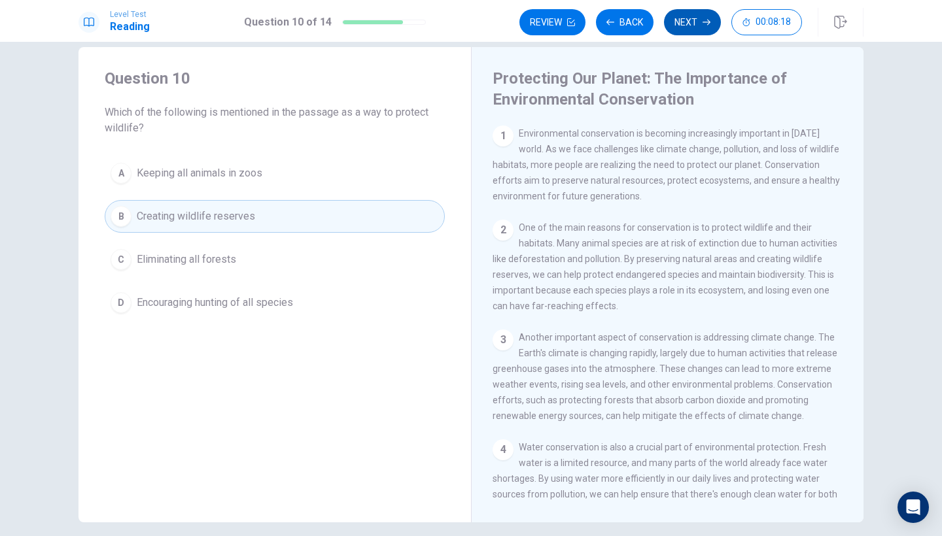
click at [695, 25] on button "Next" at bounding box center [692, 22] width 57 height 26
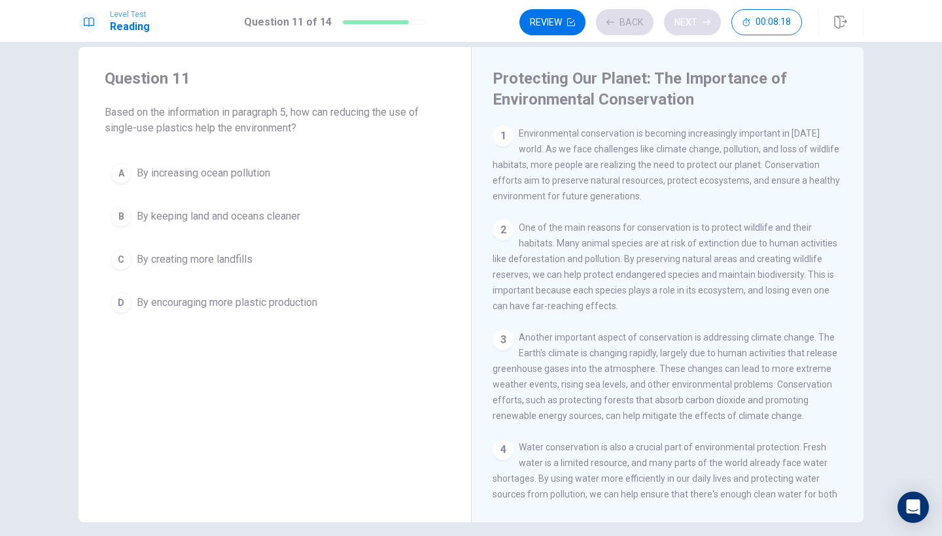
scroll to position [241, 0]
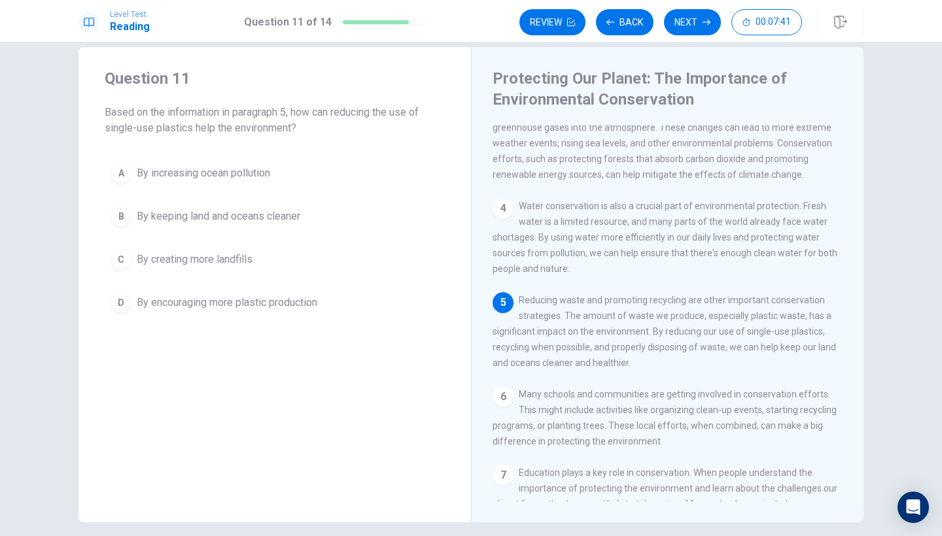
click at [219, 209] on span "By keeping land and oceans cleaner" at bounding box center [219, 217] width 164 height 16
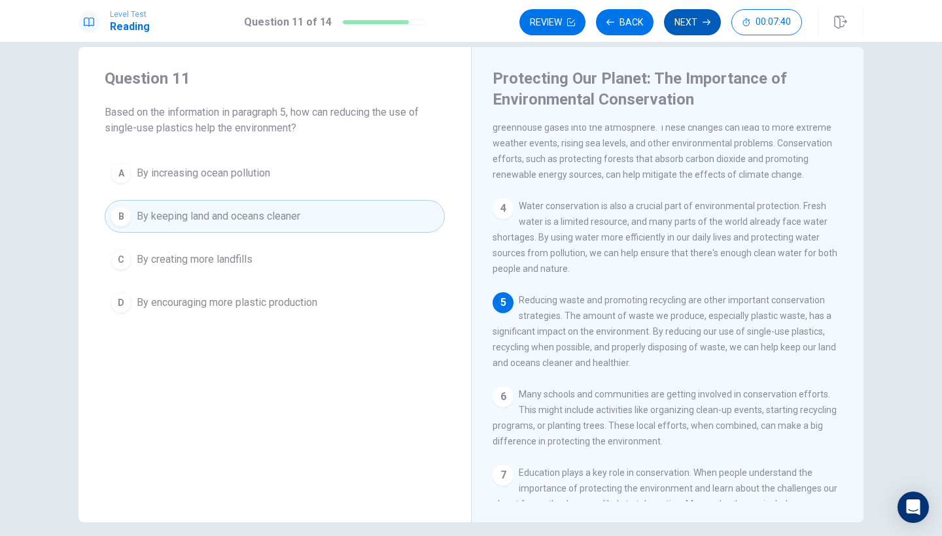
click at [690, 24] on button "Next" at bounding box center [692, 22] width 57 height 26
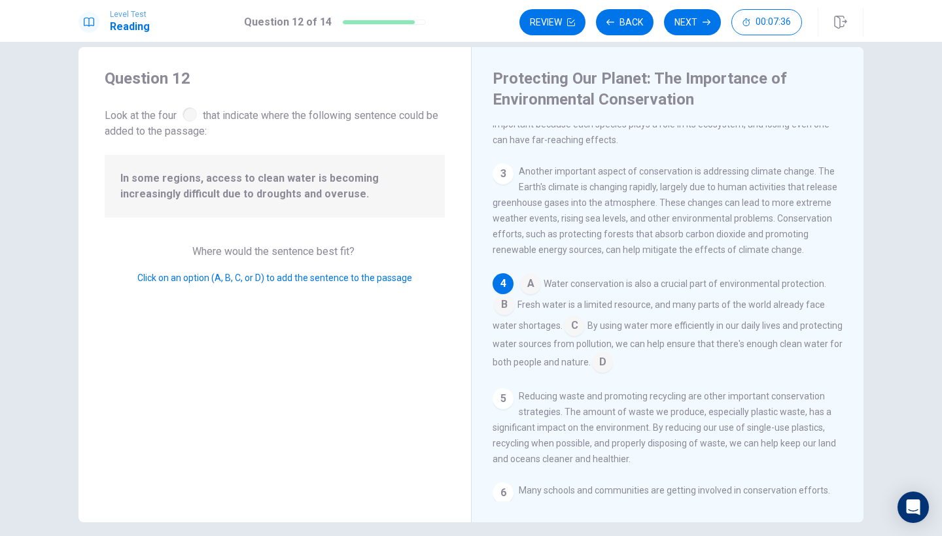
scroll to position [171, 0]
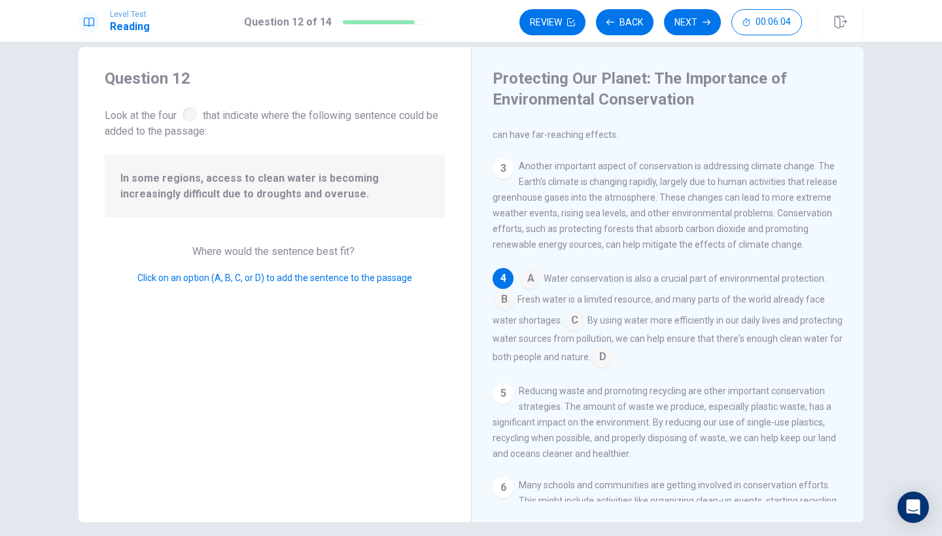
click at [571, 321] on input at bounding box center [574, 321] width 21 height 21
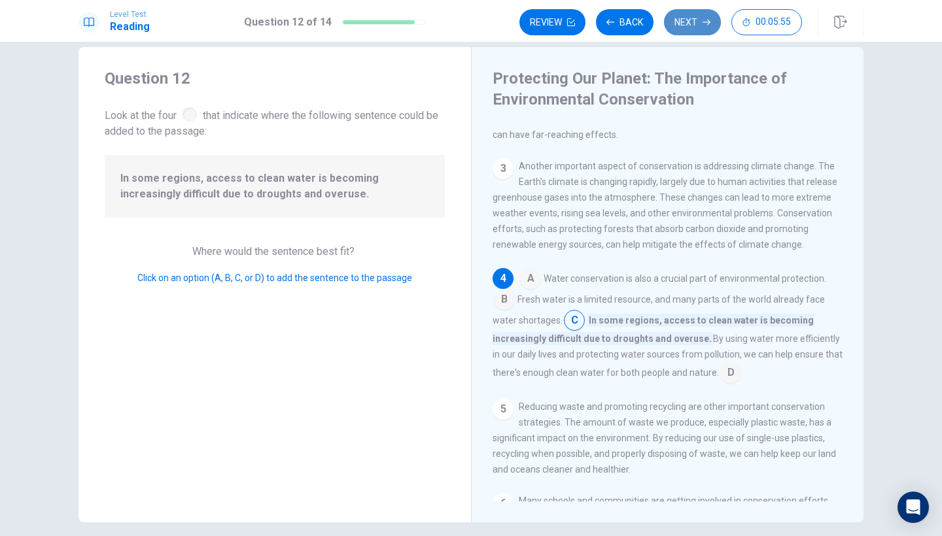
click at [695, 29] on button "Next" at bounding box center [692, 22] width 57 height 26
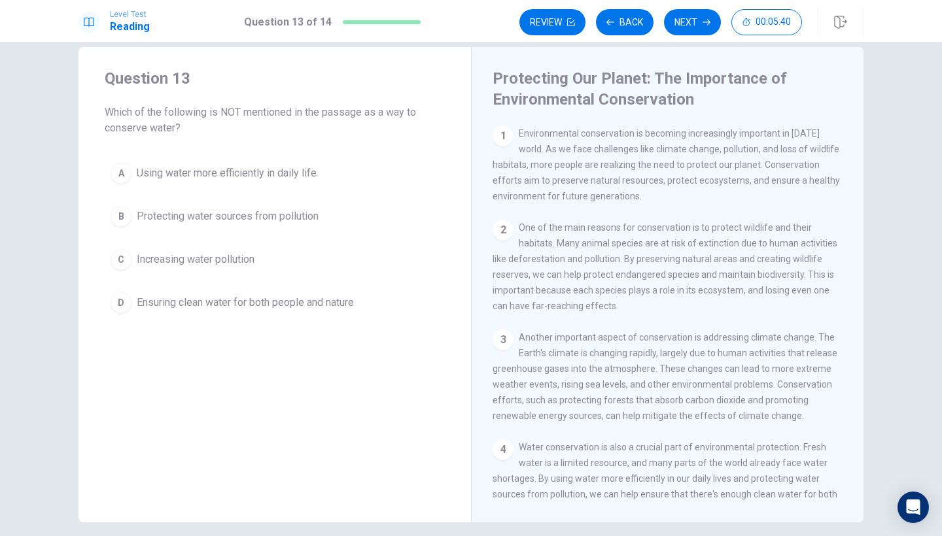
scroll to position [0, 0]
